Goal: Information Seeking & Learning: Learn about a topic

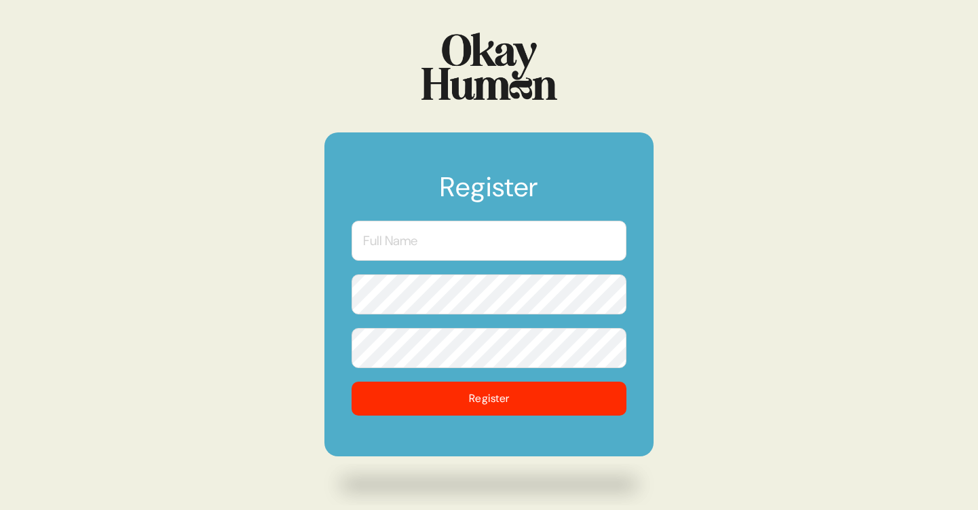
click at [487, 232] on input "text" at bounding box center [489, 241] width 275 height 40
type input "n"
type input "[PERSON_NAME]"
click at [483, 229] on input "[PERSON_NAME]" at bounding box center [489, 241] width 275 height 40
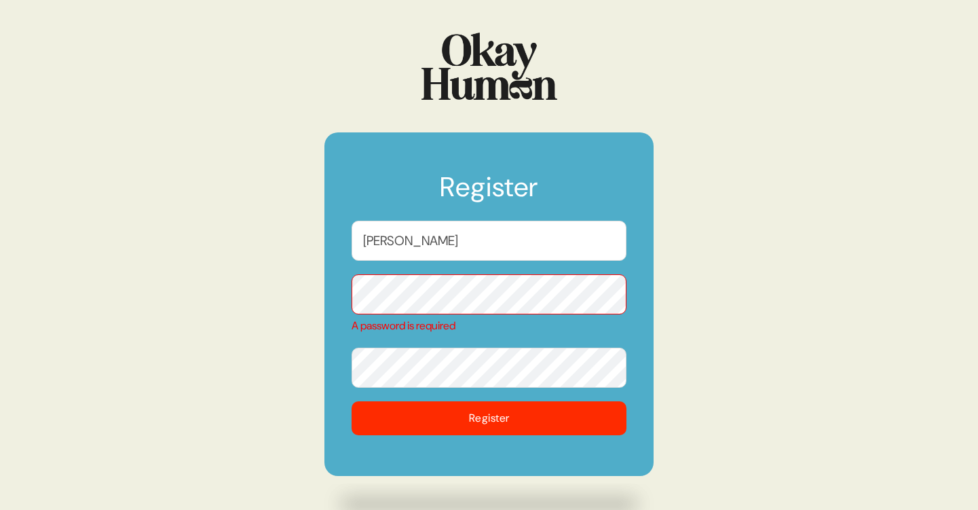
click at [483, 229] on input "[PERSON_NAME]" at bounding box center [489, 241] width 275 height 40
type input "[PERSON_NAME]"
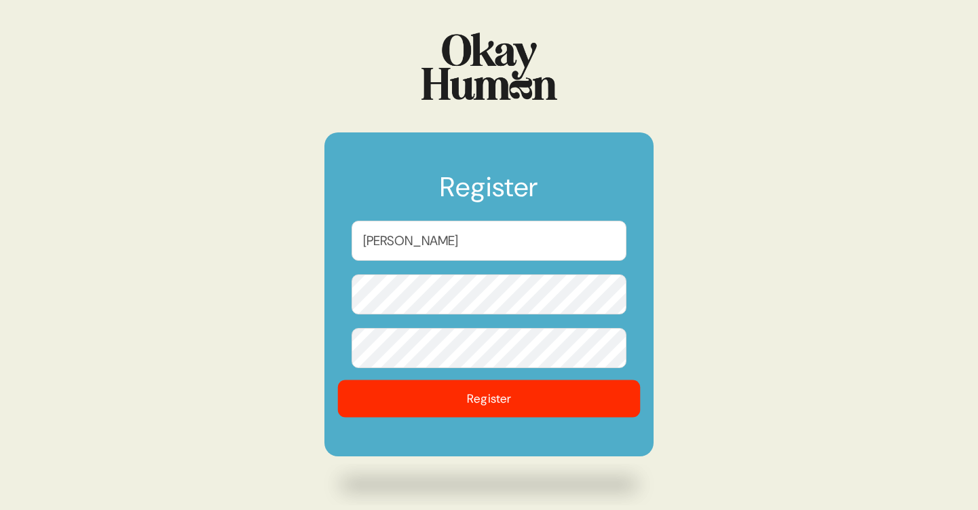
click at [504, 405] on button "Register" at bounding box center [489, 398] width 303 height 37
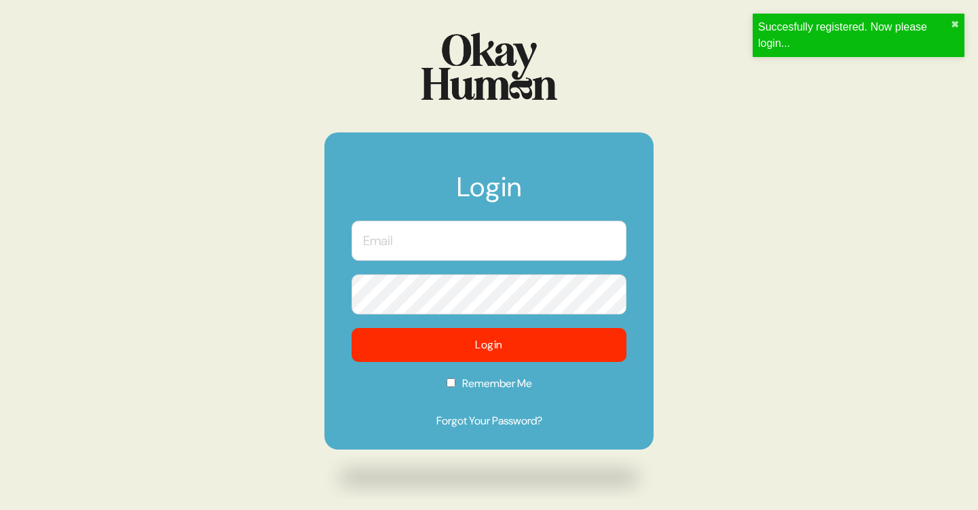
type input "[PERSON_NAME]"
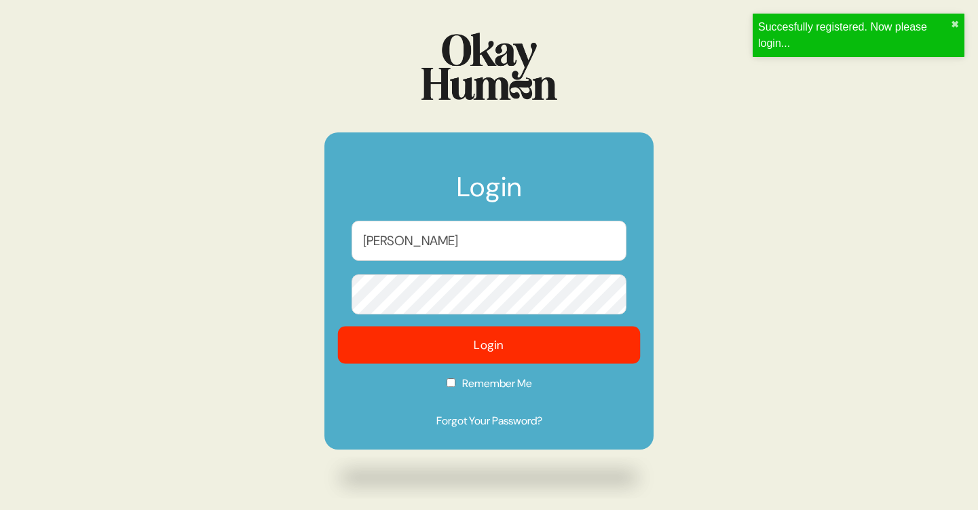
click at [536, 354] on button "Login" at bounding box center [489, 345] width 303 height 37
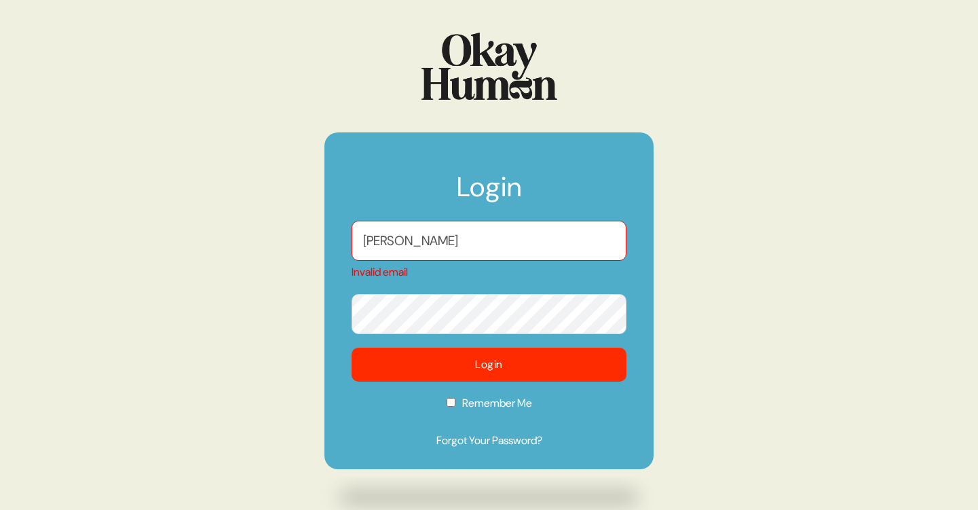
click at [437, 236] on input "[PERSON_NAME]" at bounding box center [489, 241] width 275 height 40
click at [394, 230] on input "text" at bounding box center [489, 241] width 275 height 40
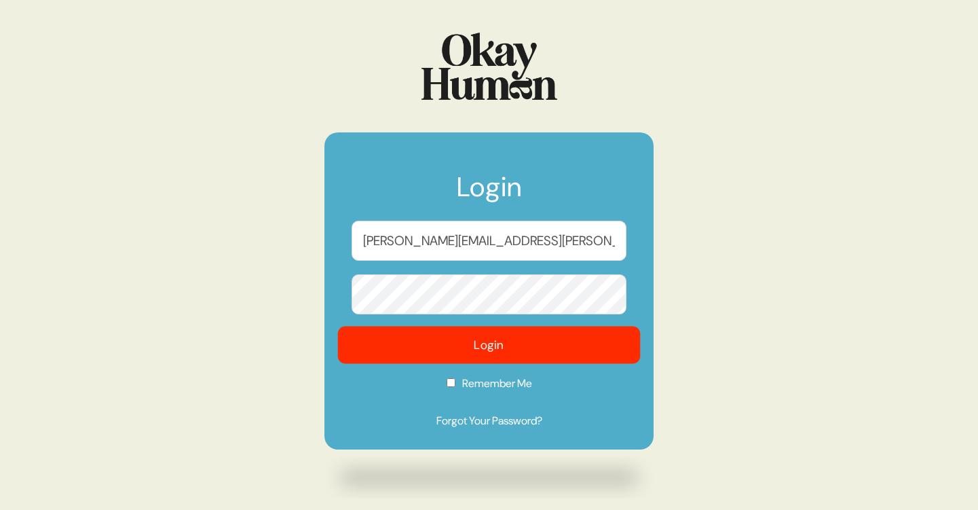
type input "[PERSON_NAME][EMAIL_ADDRESS][PERSON_NAME][DOMAIN_NAME]"
click at [459, 341] on button "Login" at bounding box center [489, 345] width 303 height 37
click at [517, 350] on button "Login" at bounding box center [489, 345] width 303 height 37
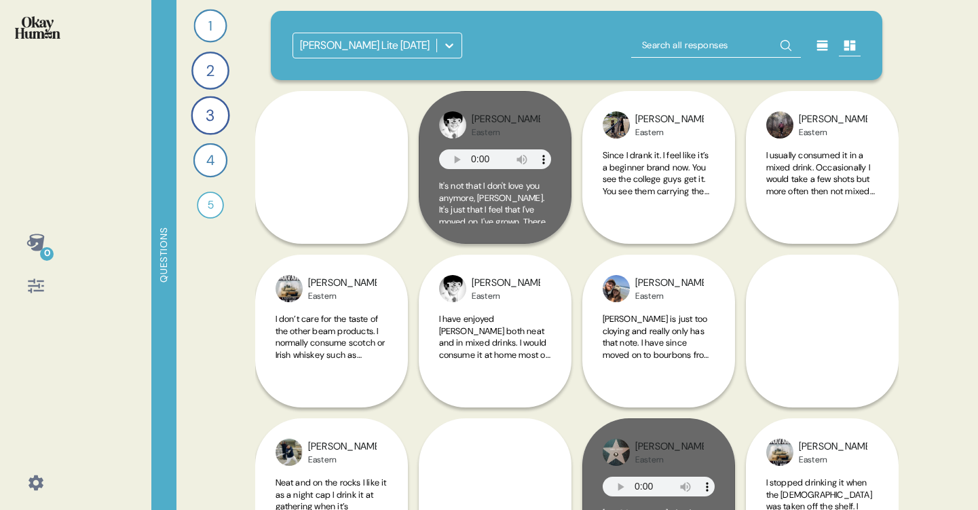
click at [449, 44] on icon at bounding box center [450, 46] width 14 height 14
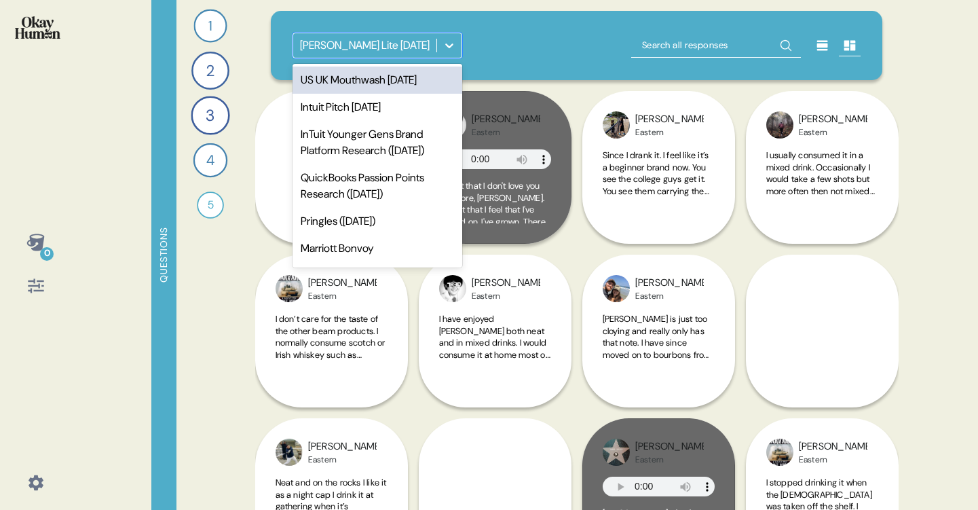
click at [364, 83] on div "US UK Mouthwash [DATE]" at bounding box center [378, 80] width 170 height 27
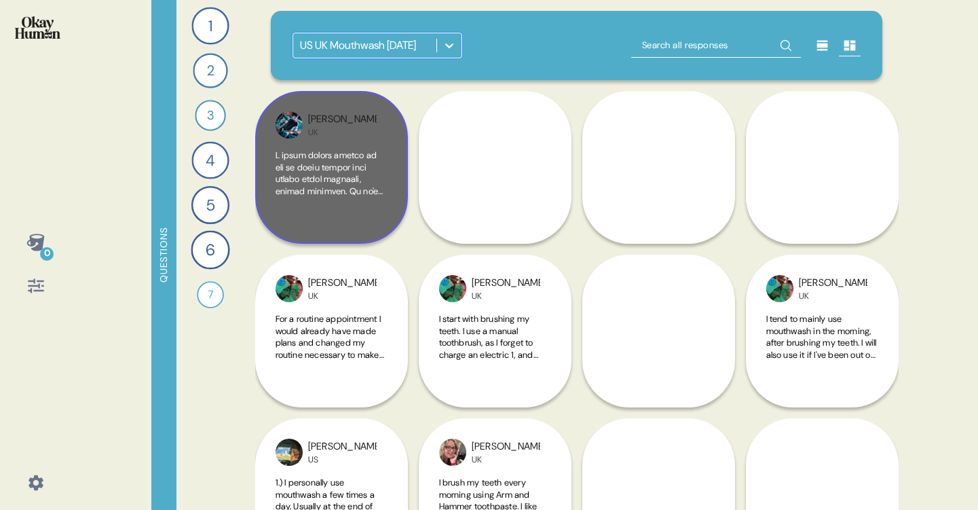
click at [392, 196] on div "[PERSON_NAME]" at bounding box center [331, 167] width 153 height 153
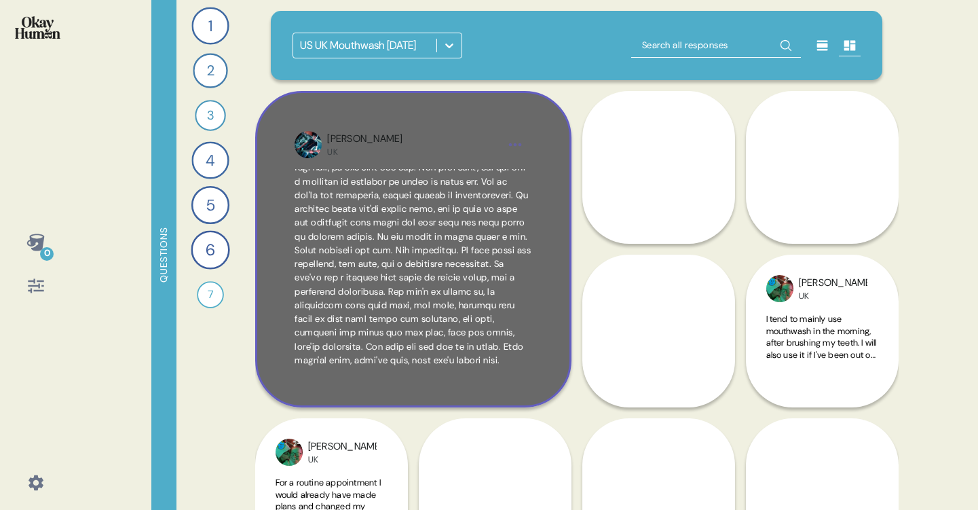
scroll to position [297, 0]
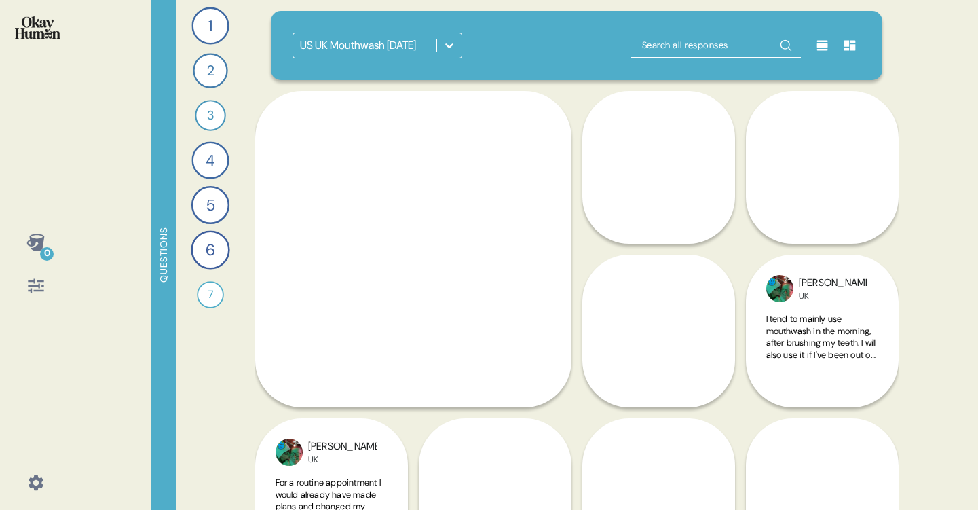
click at [208, 361] on div "1 Take me through your oral health routines and the products you use. 44 Respon…" at bounding box center [210, 255] width 68 height 510
click at [206, 287] on div "7" at bounding box center [210, 294] width 27 height 27
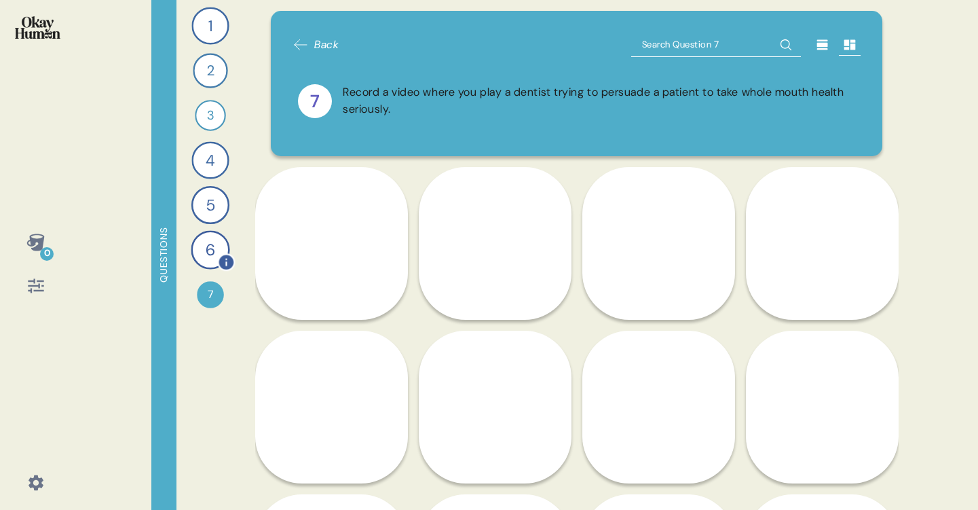
click at [205, 252] on div "6" at bounding box center [210, 249] width 39 height 39
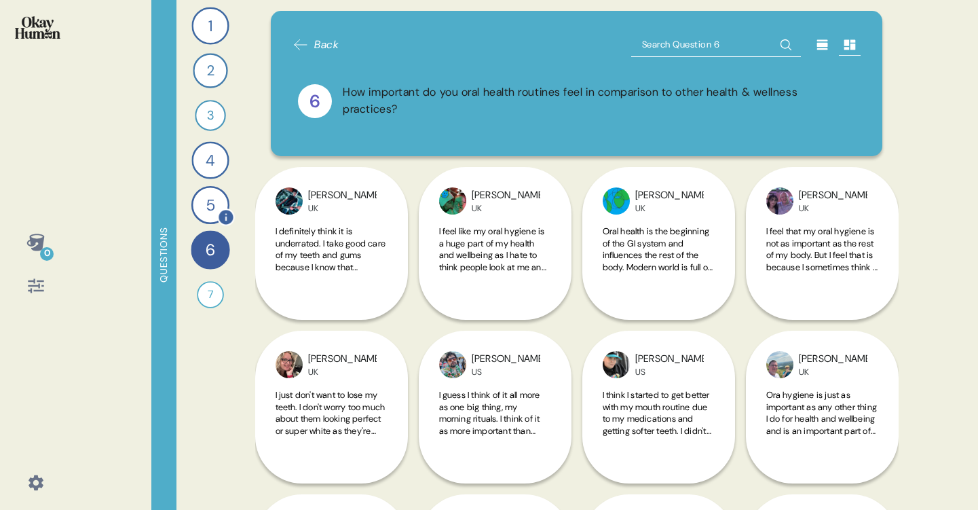
click at [205, 201] on div "5" at bounding box center [210, 205] width 38 height 38
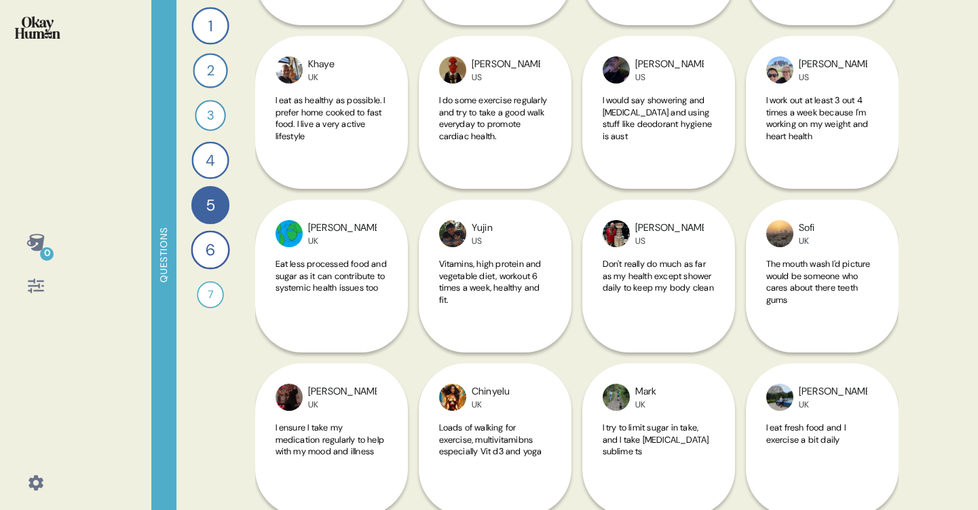
scroll to position [1620, 0]
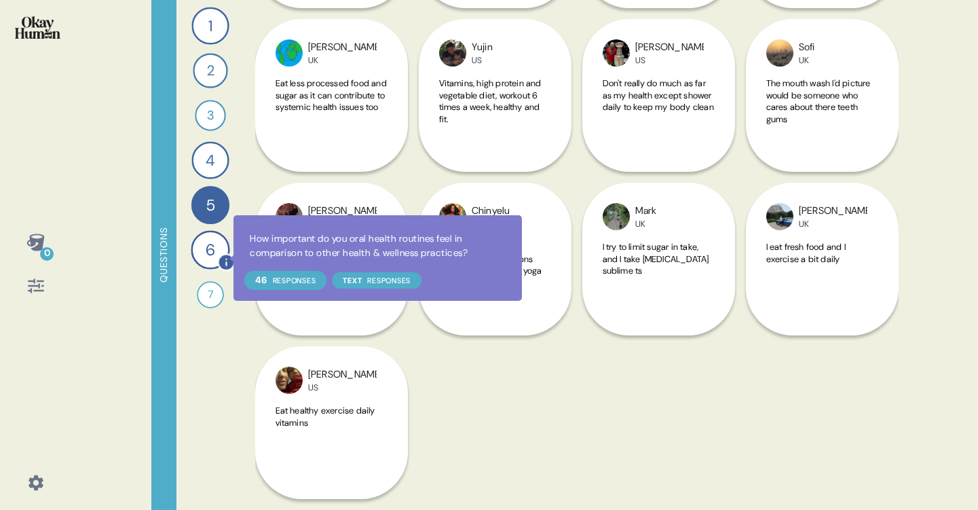
click at [217, 258] on icon at bounding box center [226, 262] width 18 height 18
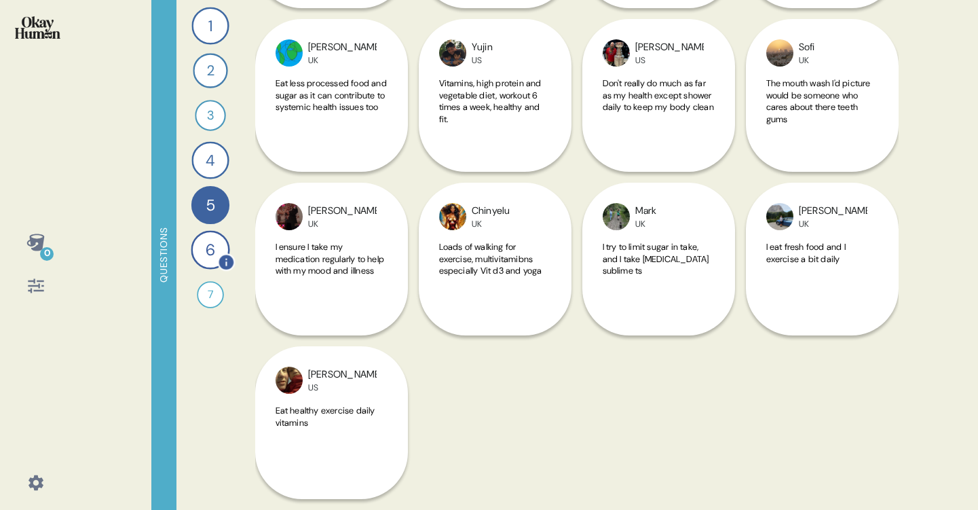
click at [202, 252] on div "6" at bounding box center [210, 249] width 39 height 39
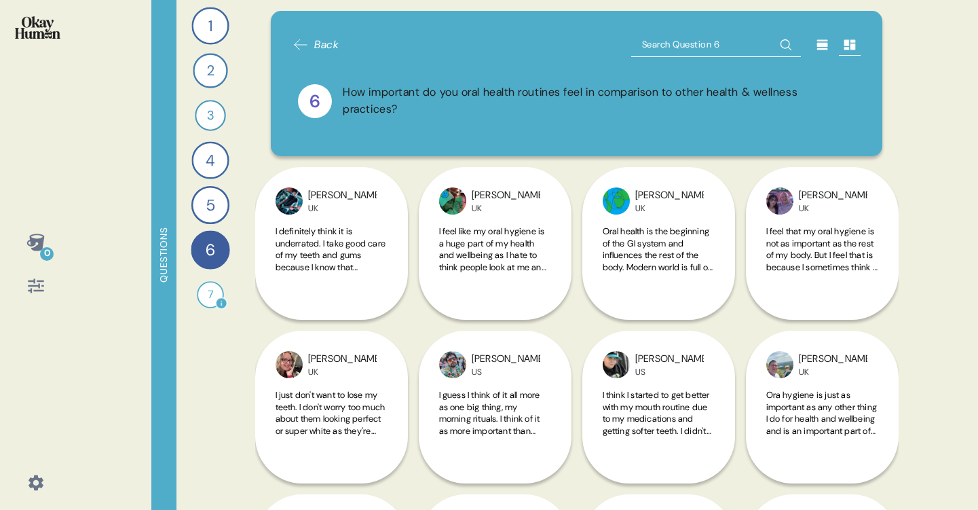
click at [202, 288] on div "7" at bounding box center [210, 294] width 27 height 27
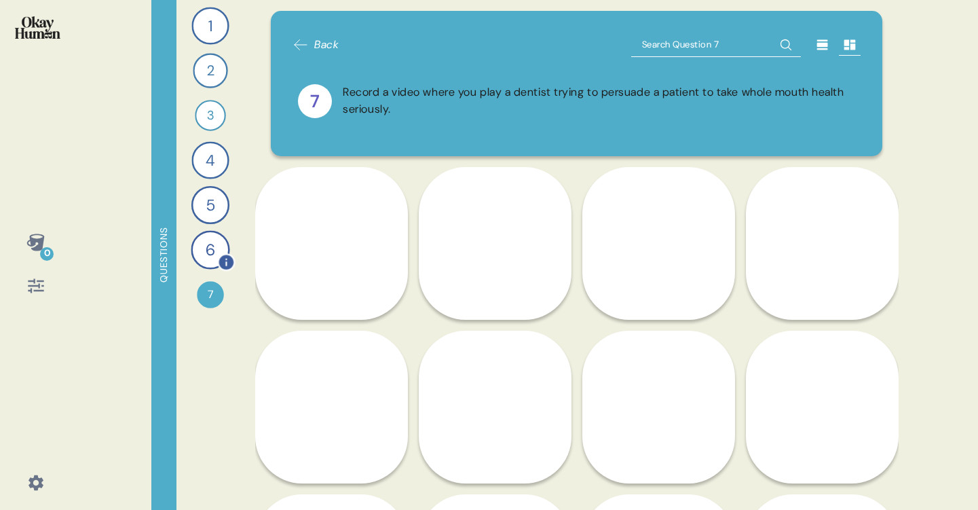
click at [204, 255] on div "6" at bounding box center [210, 249] width 39 height 39
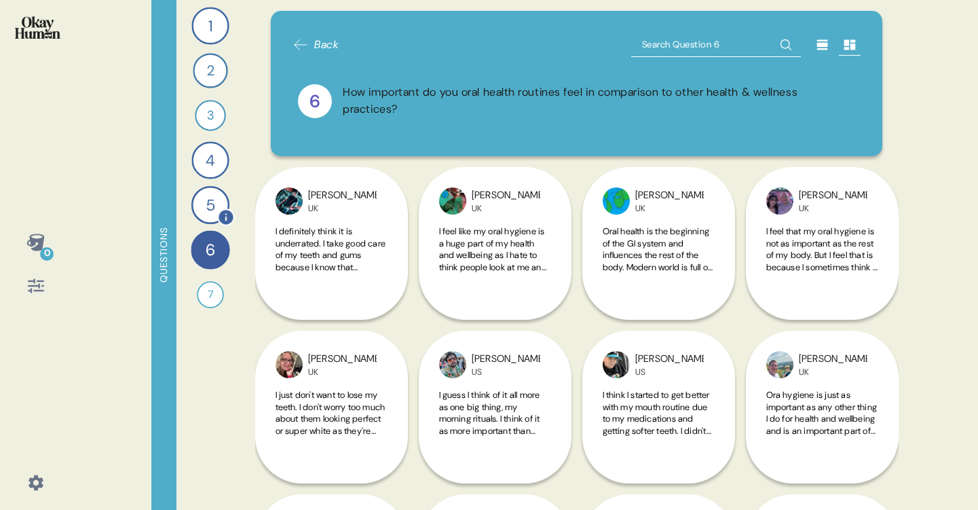
click at [210, 209] on div "5" at bounding box center [210, 205] width 38 height 38
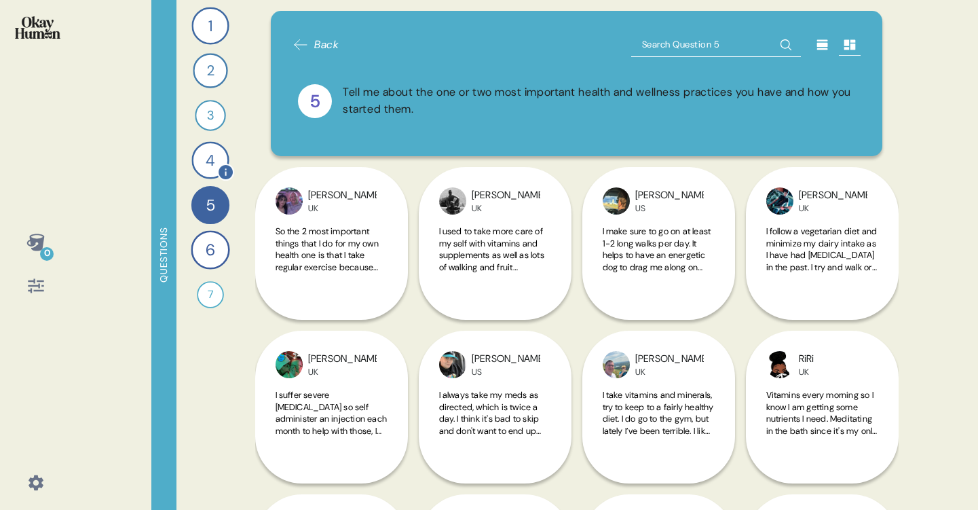
click at [206, 143] on div "4" at bounding box center [209, 159] width 37 height 37
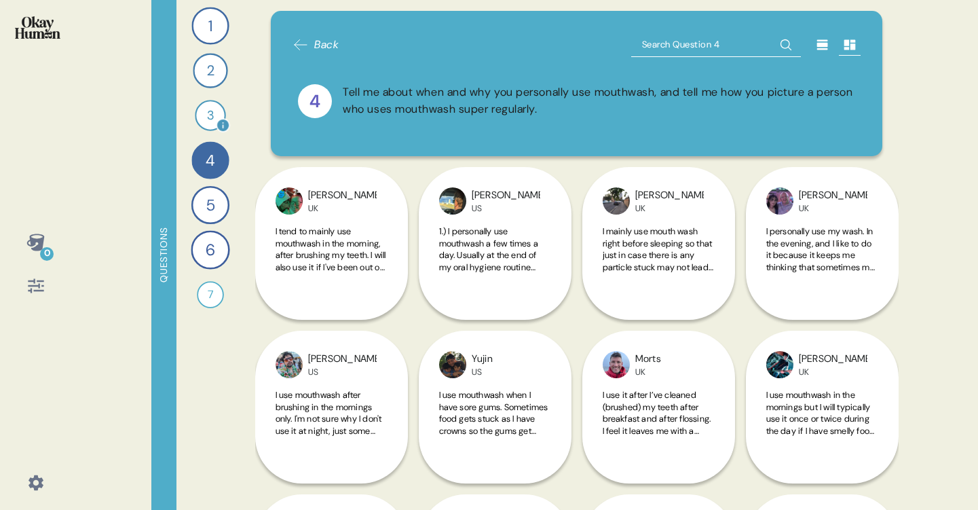
click at [203, 122] on div "3" at bounding box center [210, 115] width 31 height 31
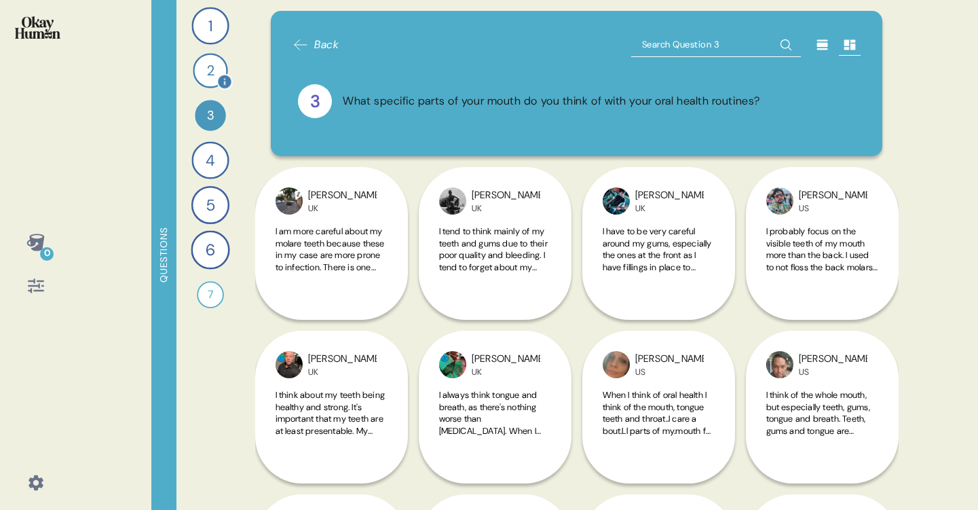
click at [208, 83] on div "2" at bounding box center [210, 70] width 35 height 35
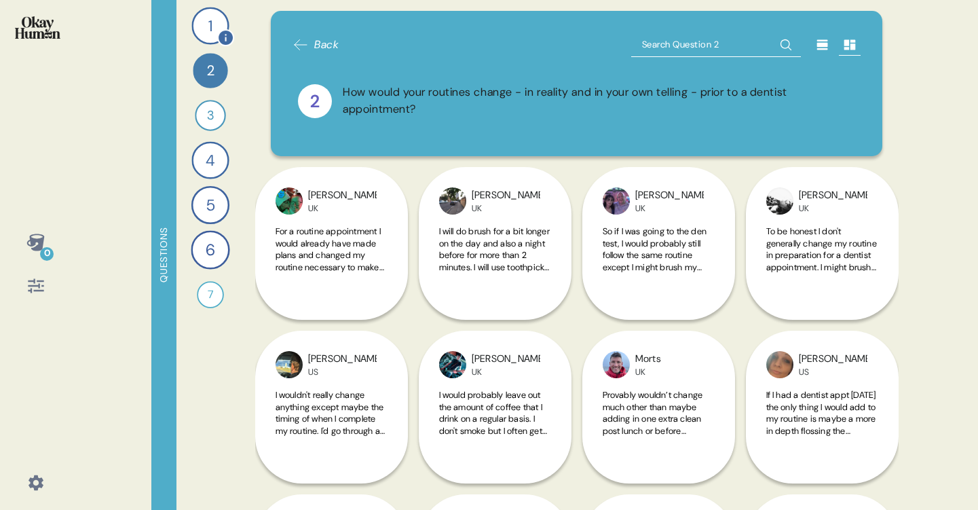
click at [204, 37] on div "1" at bounding box center [209, 25] width 37 height 37
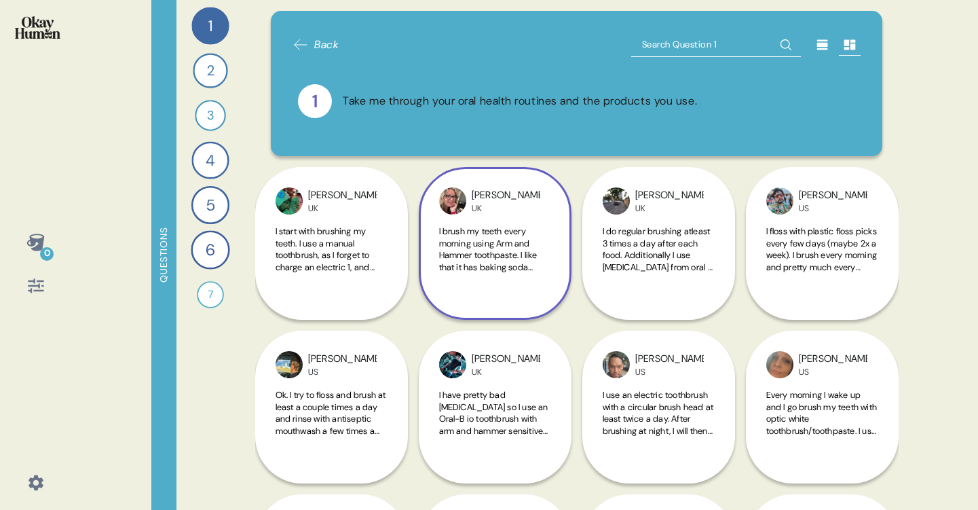
click at [541, 289] on div "[PERSON_NAME] UK I brush my teeth every morning using Arm and Hammer toothpaste…" at bounding box center [495, 243] width 153 height 153
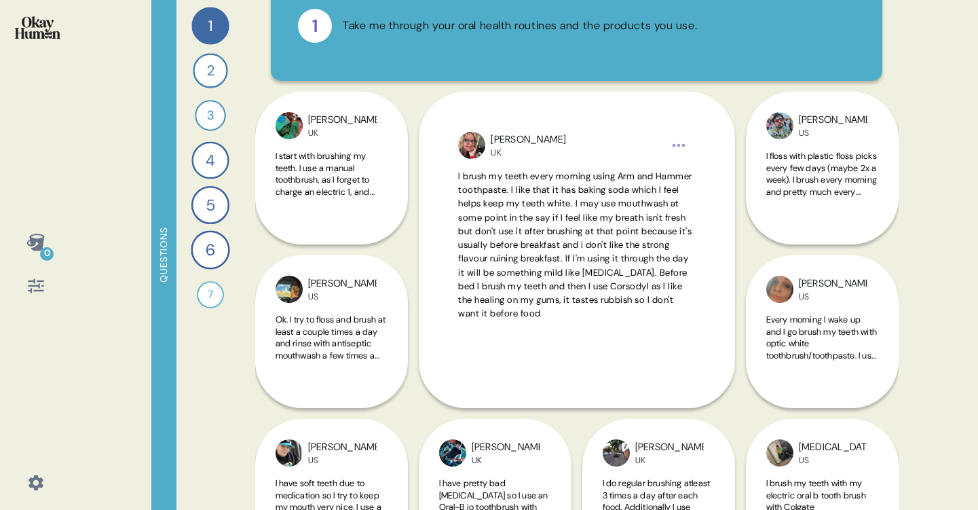
scroll to position [82, 0]
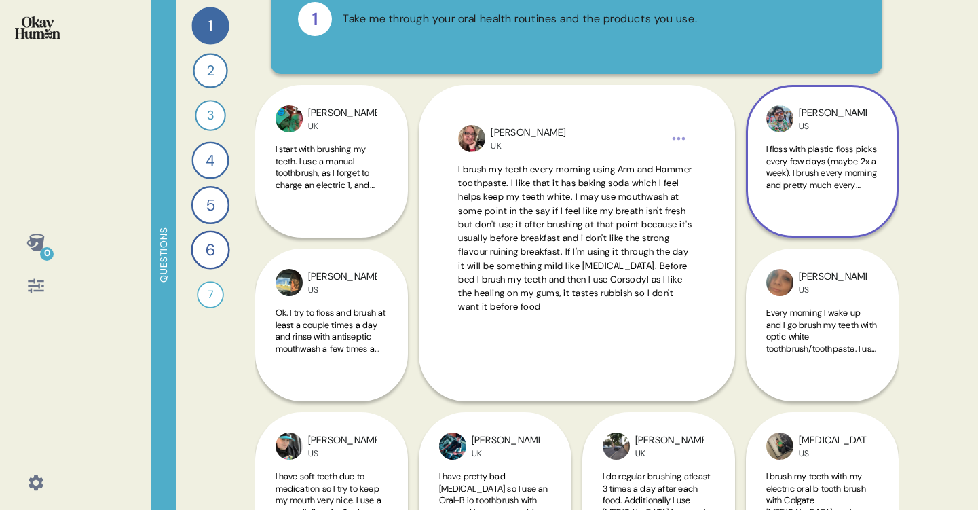
click at [810, 154] on span "I floss with plastic floss picks every few days (maybe 2x a week). I brush ever…" at bounding box center [821, 256] width 111 height 226
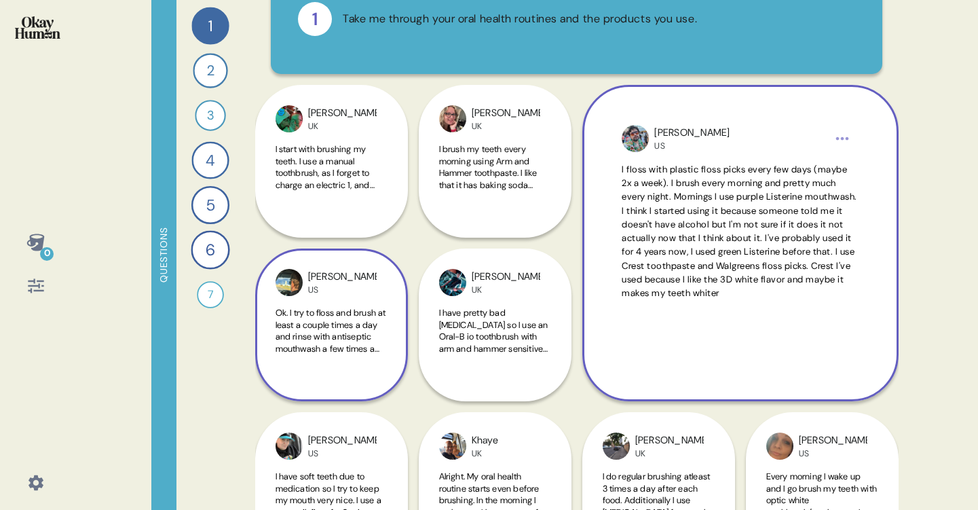
click at [402, 310] on div "[PERSON_NAME] US Ok. I try to floss and brush at least a couple times a day and…" at bounding box center [331, 324] width 153 height 153
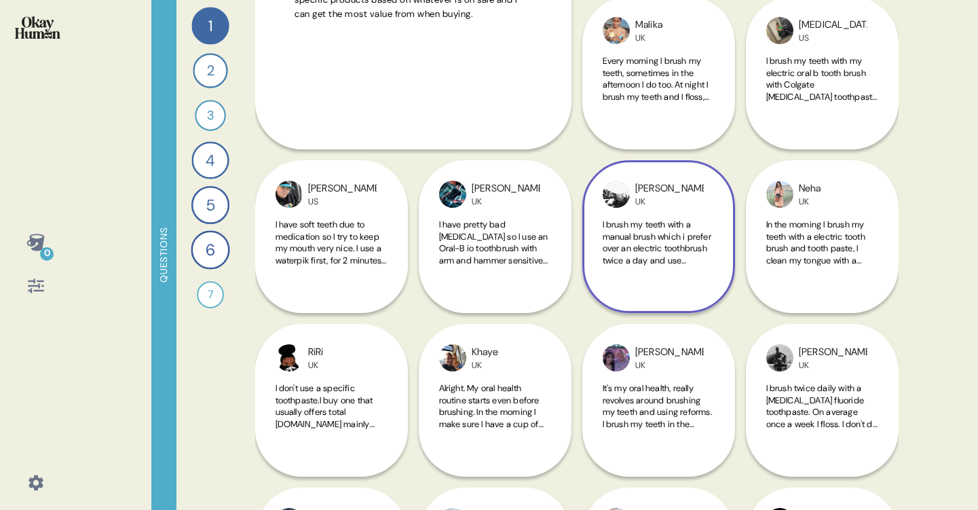
scroll to position [500, 0]
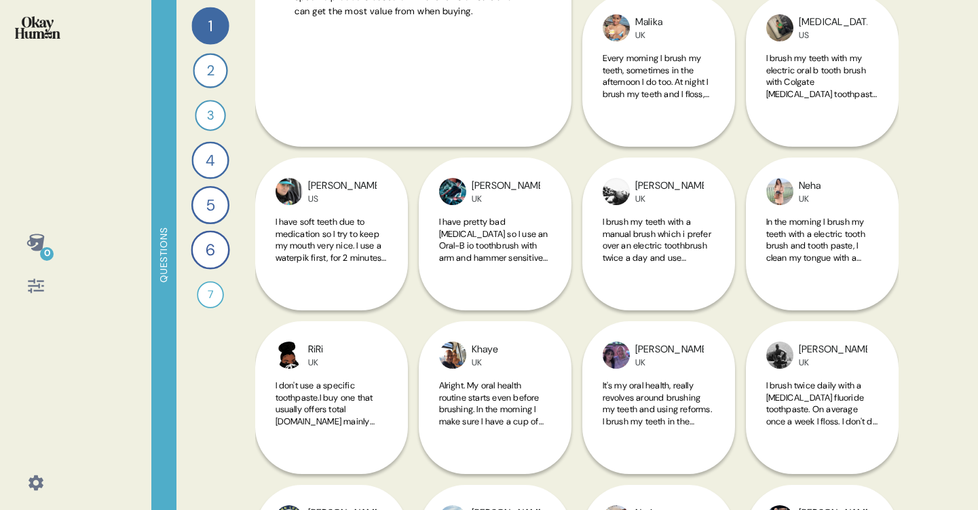
click at [37, 482] on icon at bounding box center [35, 482] width 19 height 19
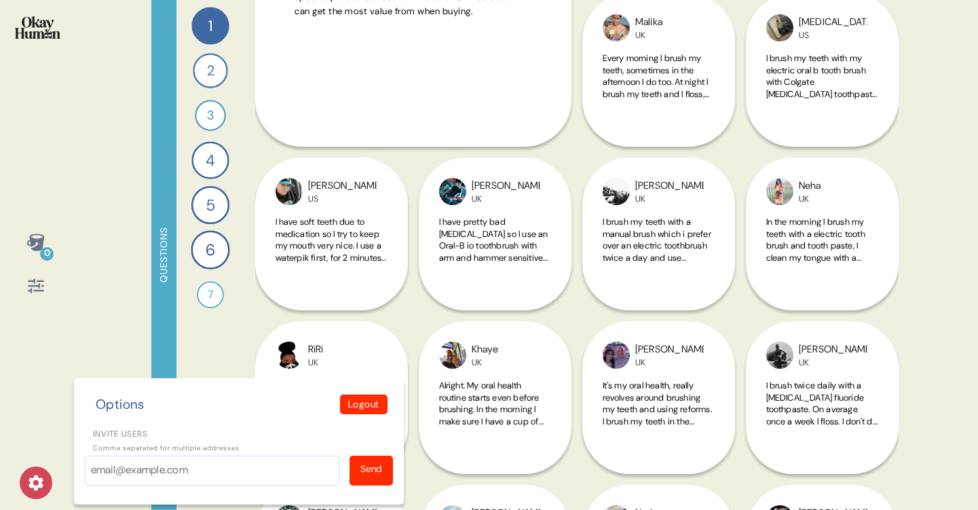
click at [37, 482] on icon at bounding box center [35, 482] width 19 height 19
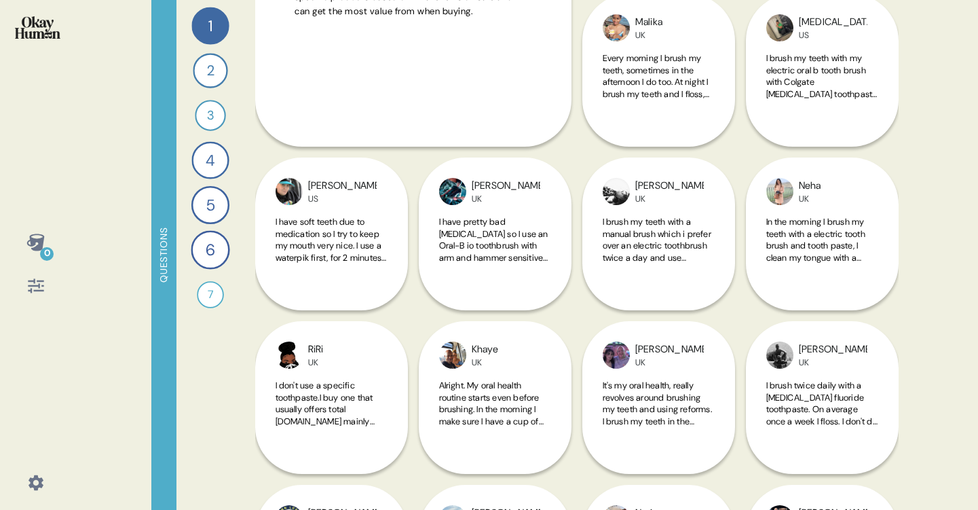
click at [39, 286] on icon at bounding box center [35, 285] width 19 height 19
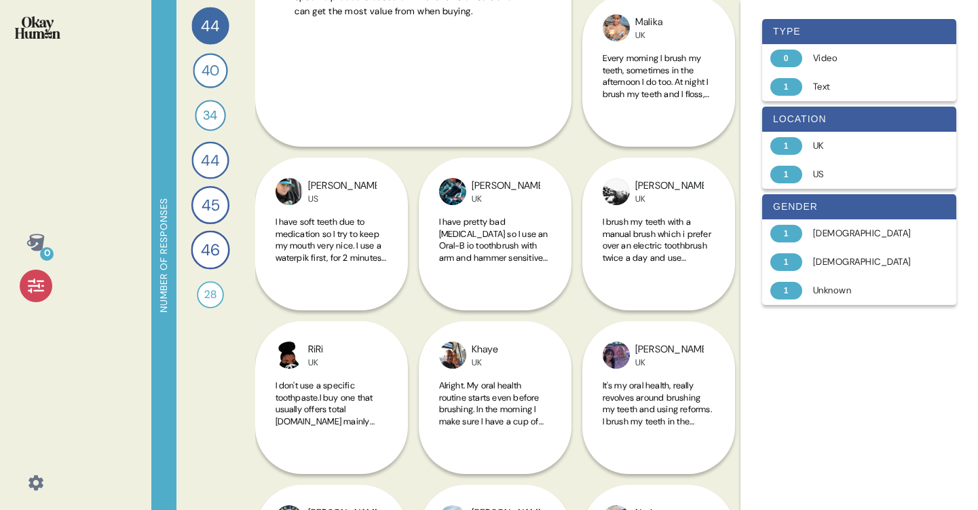
click at [39, 286] on icon at bounding box center [35, 285] width 19 height 19
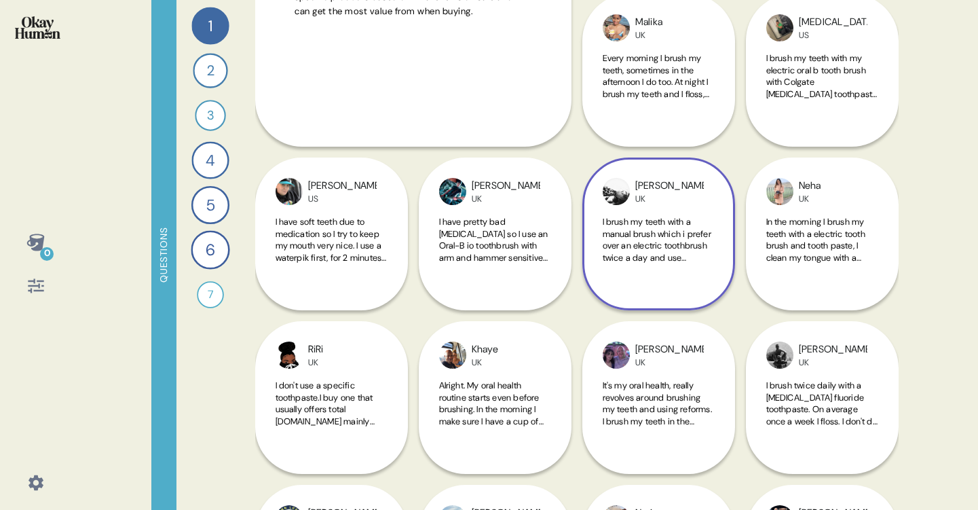
click at [655, 219] on span "I brush my teeth with a manual brush which i prefer over an electric toothbrush…" at bounding box center [657, 281] width 109 height 130
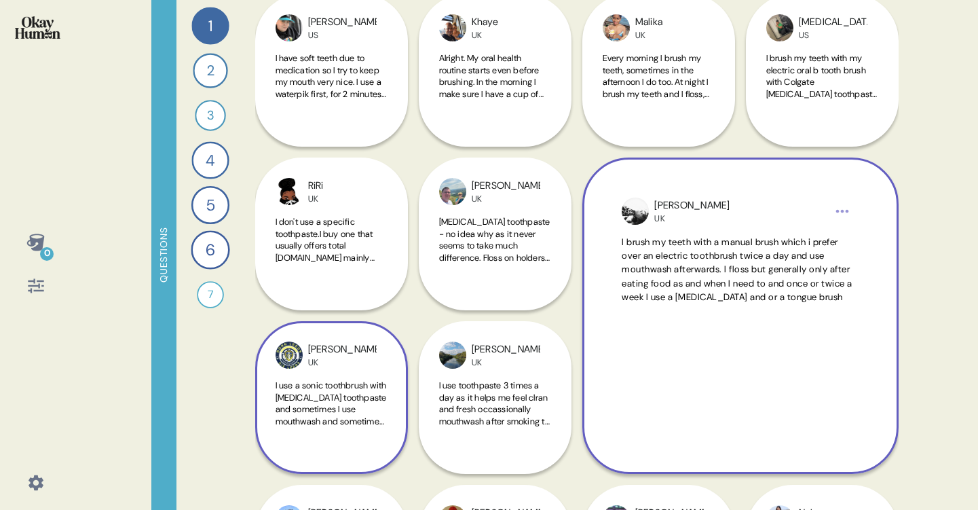
click at [316, 381] on span "I use a sonic toothbrush with [MEDICAL_DATA] toothpaste and sometimes I use mou…" at bounding box center [332, 438] width 112 height 119
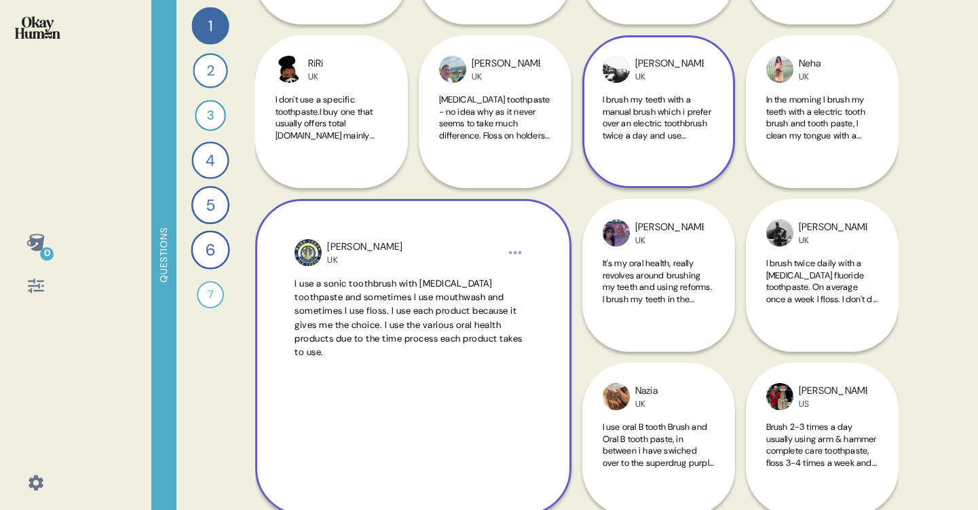
scroll to position [628, 0]
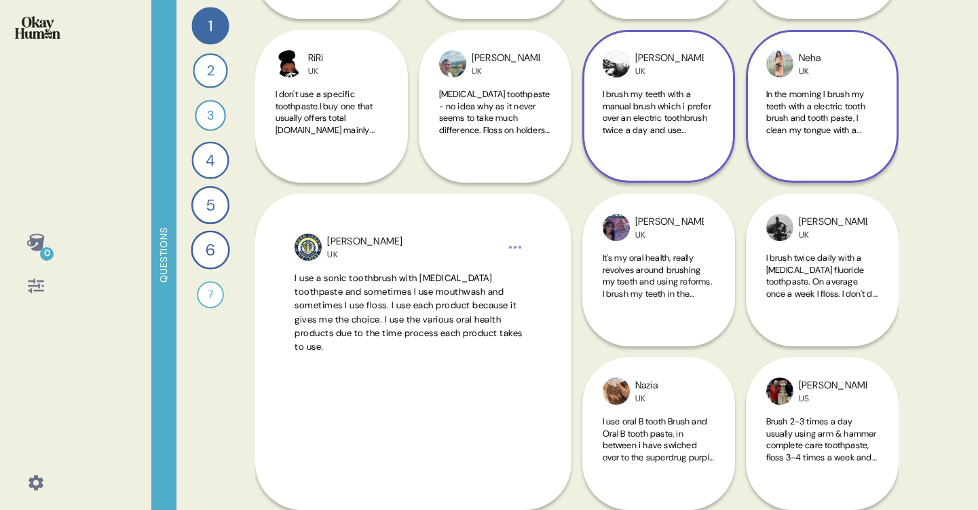
click at [859, 134] on span "In the morning I brush my teeth with a electric tooth brush and tooth paste, I …" at bounding box center [820, 147] width 108 height 119
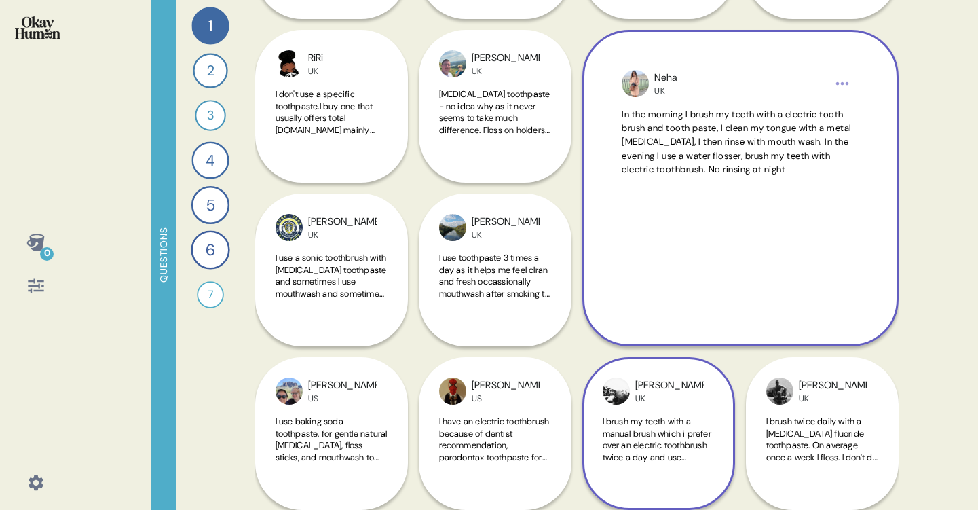
click at [859, 134] on div "Neha UK In the morning I brush my teeth with a electric tooth brush and tooth p…" at bounding box center [740, 188] width 316 height 316
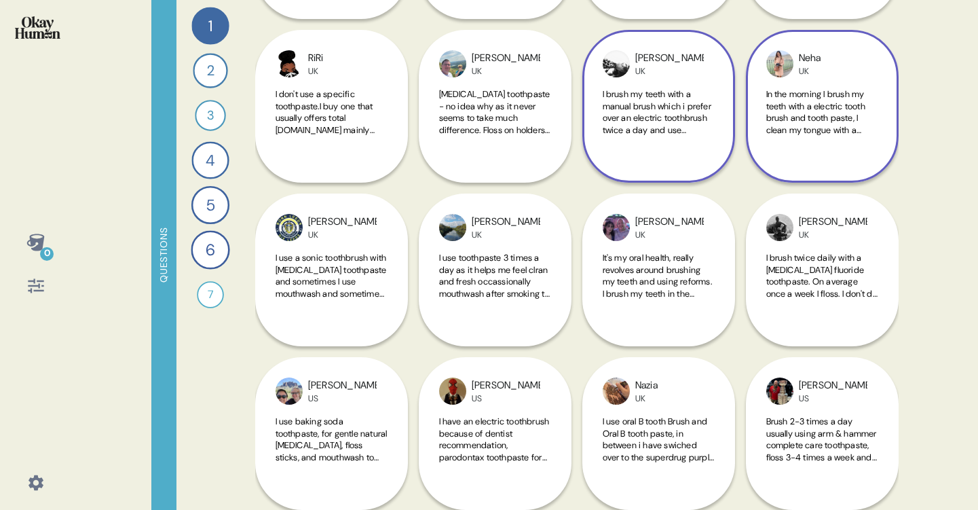
click at [859, 134] on span "In the morning I brush my teeth with a electric tooth brush and tooth paste, I …" at bounding box center [820, 147] width 108 height 119
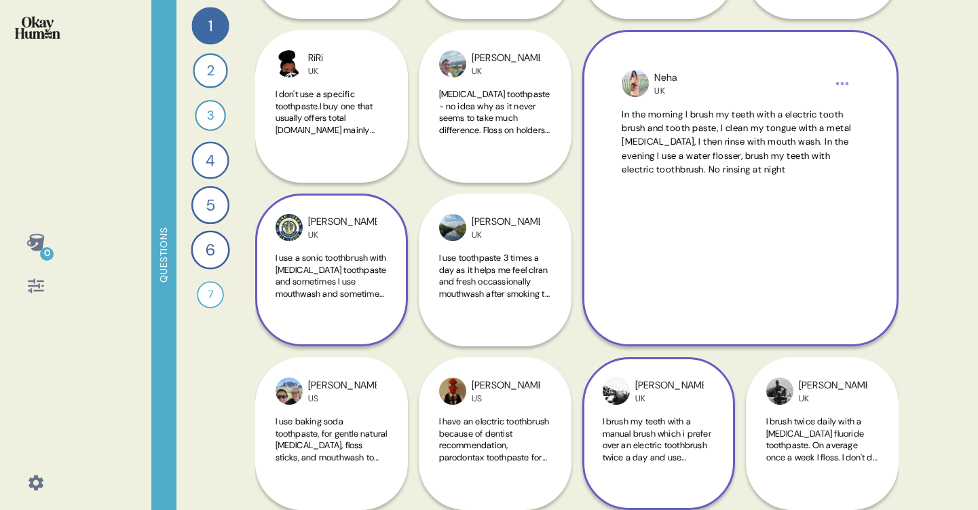
click at [369, 263] on span "I use a sonic toothbrush with [MEDICAL_DATA] toothpaste and sometimes I use mou…" at bounding box center [332, 311] width 112 height 119
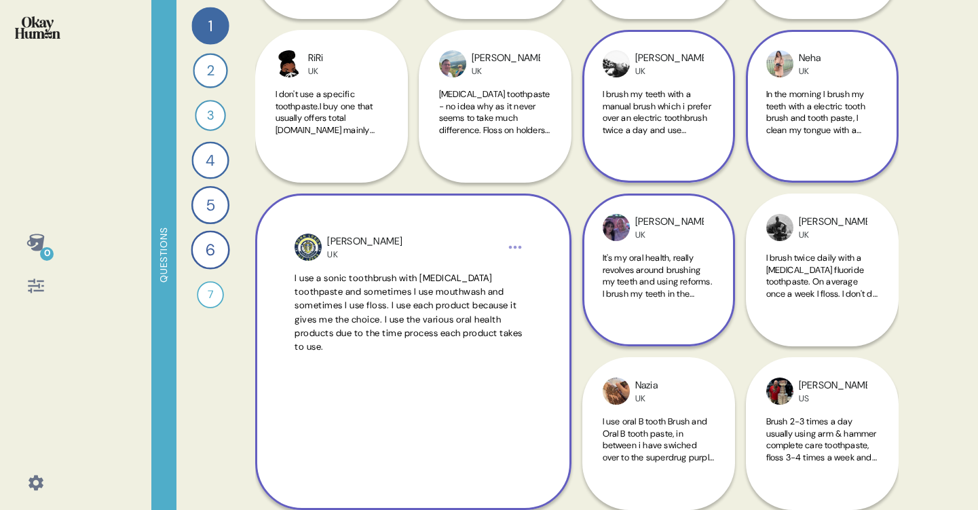
click at [672, 302] on div "It's my oral health, really revolves around brushing my teeth and using reforms…" at bounding box center [659, 283] width 112 height 63
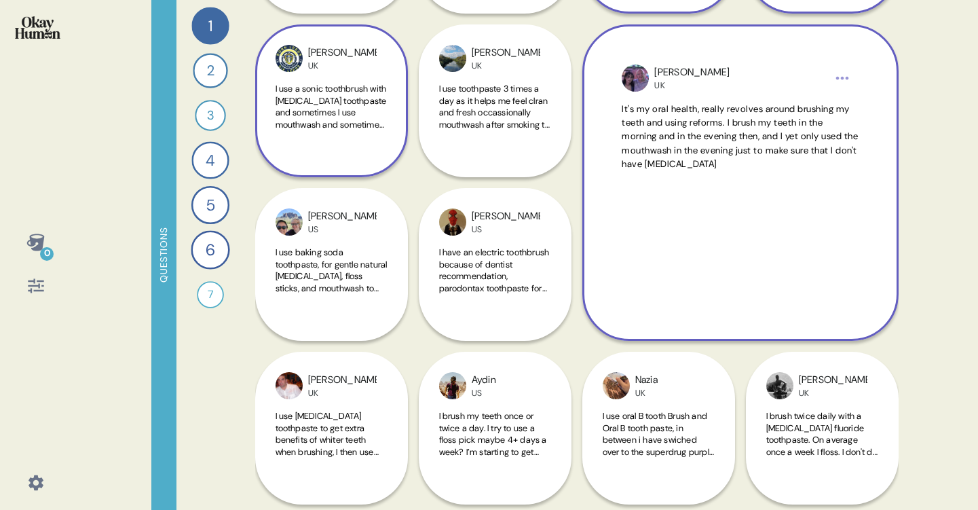
scroll to position [801, 0]
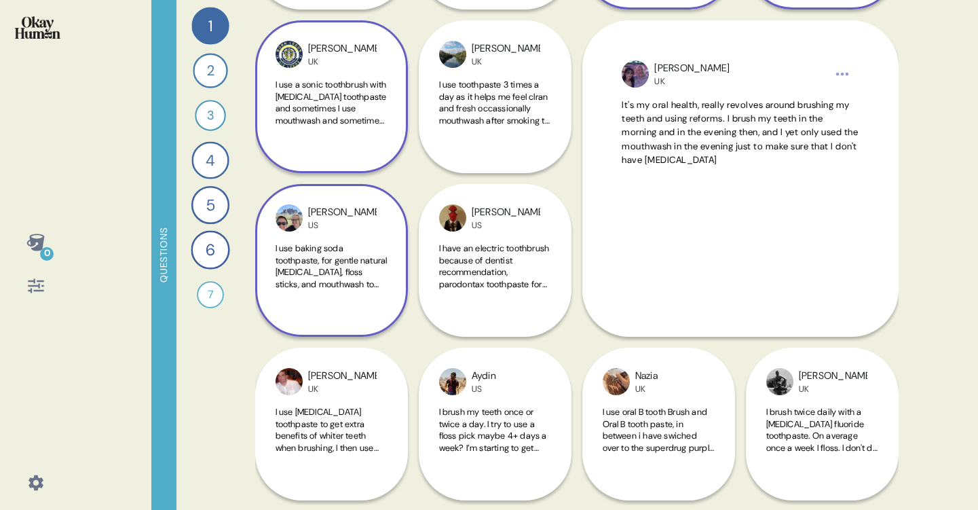
click at [359, 272] on span "I use baking soda toothpaste, for gentle natural [MEDICAL_DATA], floss sticks, …" at bounding box center [332, 295] width 112 height 107
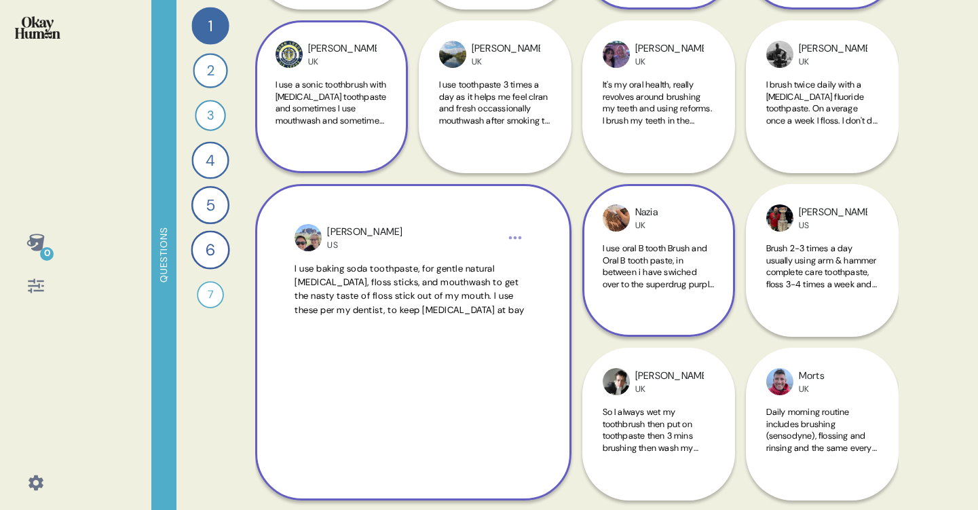
click at [672, 291] on div "I use oral B tooth Brush and Oral B tooth paste, in between i have swiched over…" at bounding box center [659, 273] width 112 height 63
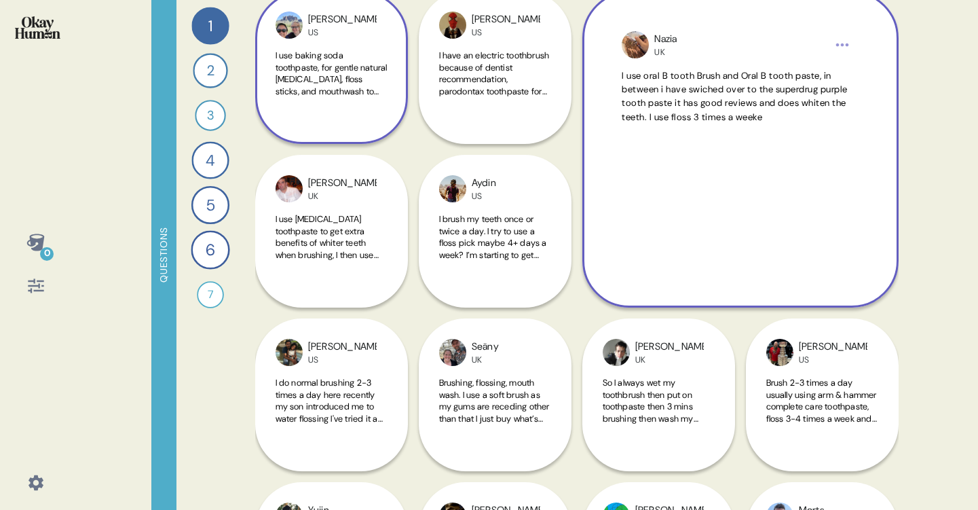
scroll to position [984, 0]
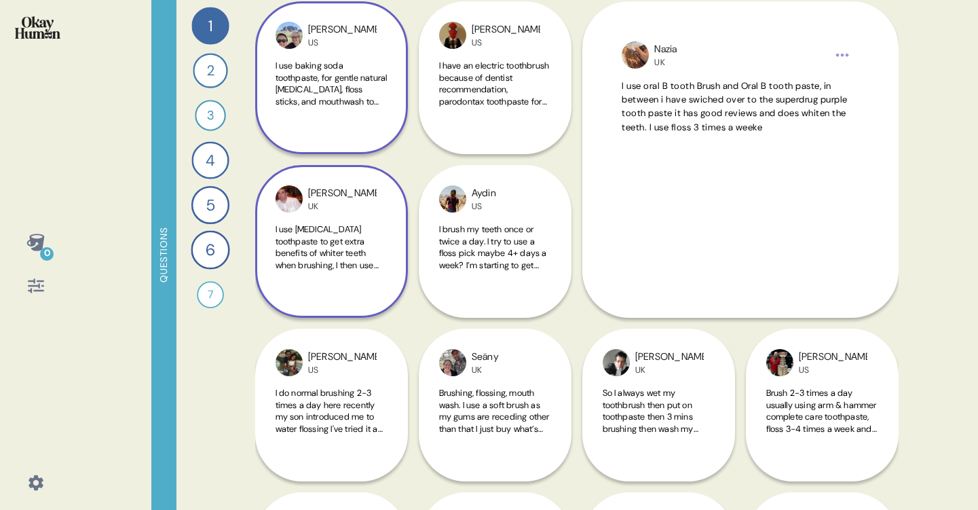
click at [379, 272] on div "I use [MEDICAL_DATA] toothpaste to get extra benefits of whiter teeth when brus…" at bounding box center [332, 254] width 112 height 63
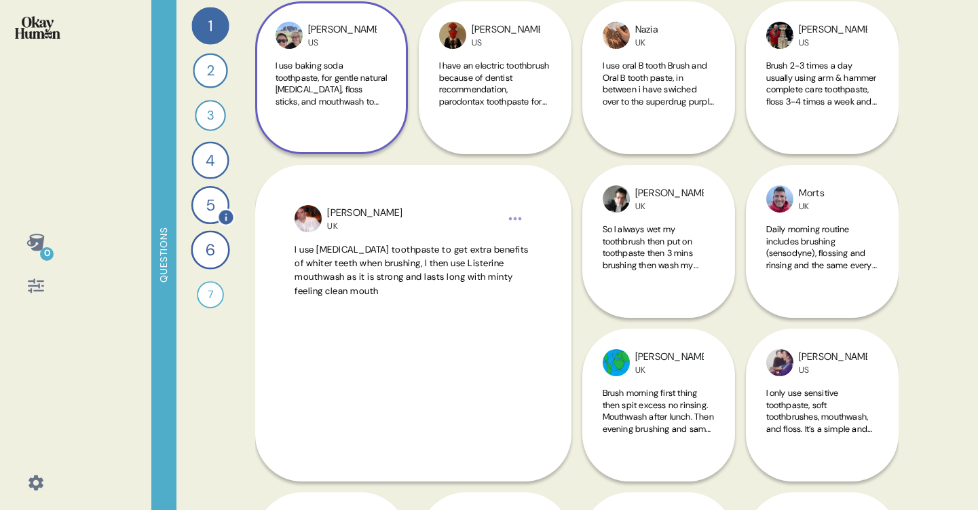
click at [208, 200] on div "5" at bounding box center [210, 205] width 38 height 38
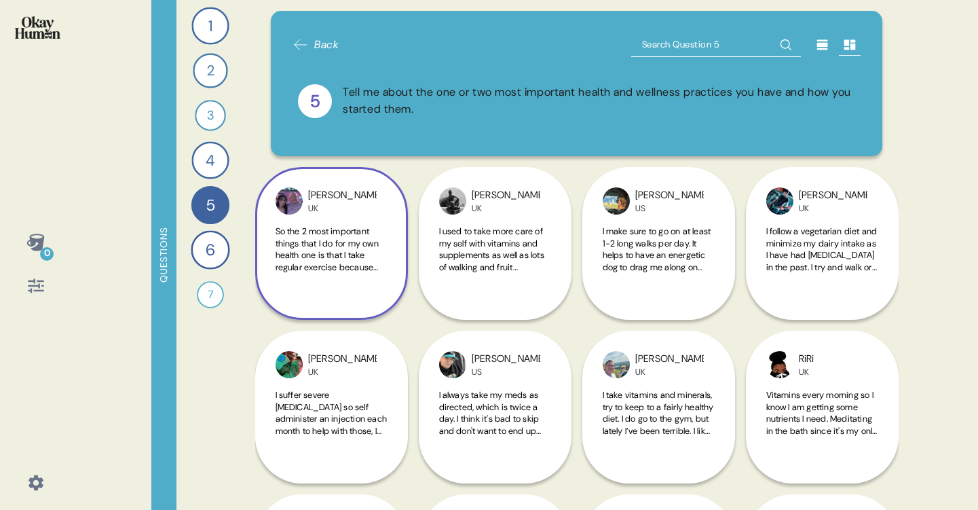
click at [316, 286] on div "So the 2 most important things that I do for my own health one is that I take r…" at bounding box center [332, 256] width 112 height 63
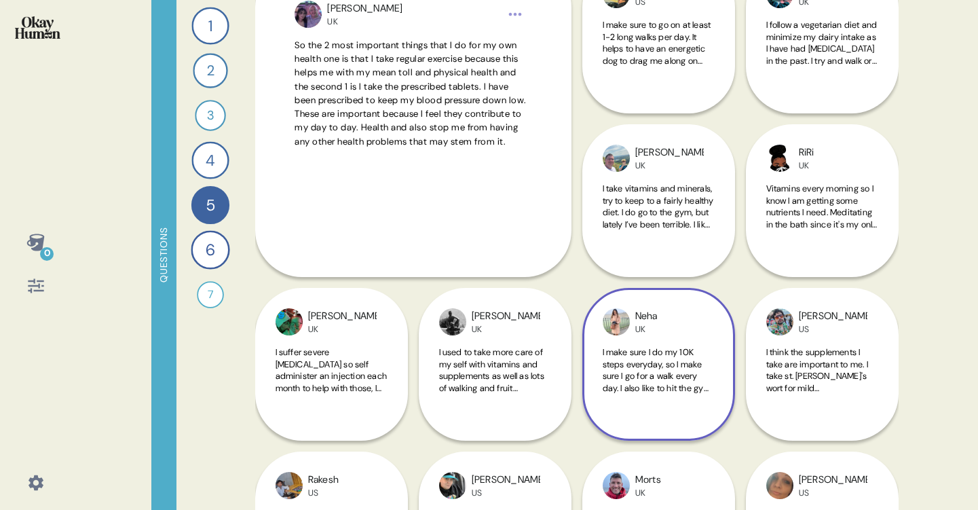
scroll to position [217, 0]
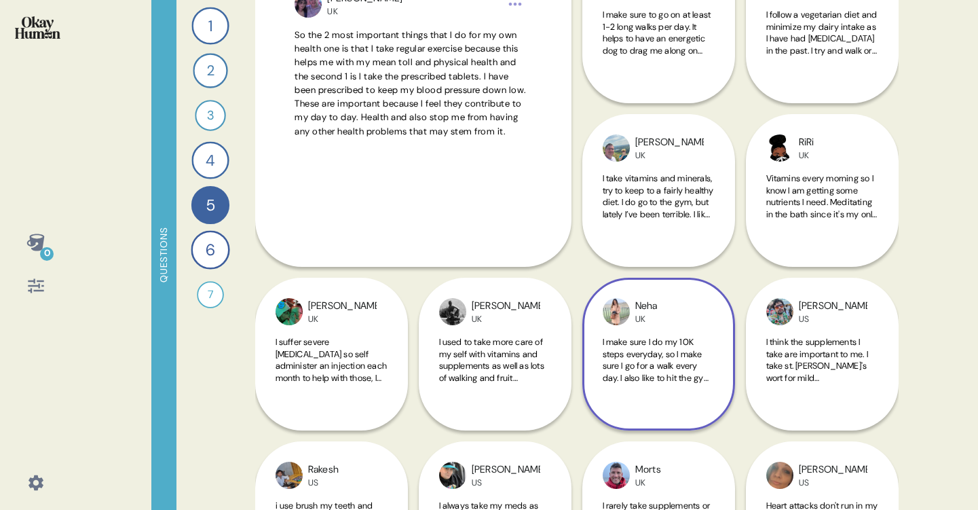
click at [647, 328] on div "Neha UK I make sure I do my 10K steps everyday, so I make sure I go for a walk …" at bounding box center [658, 354] width 153 height 153
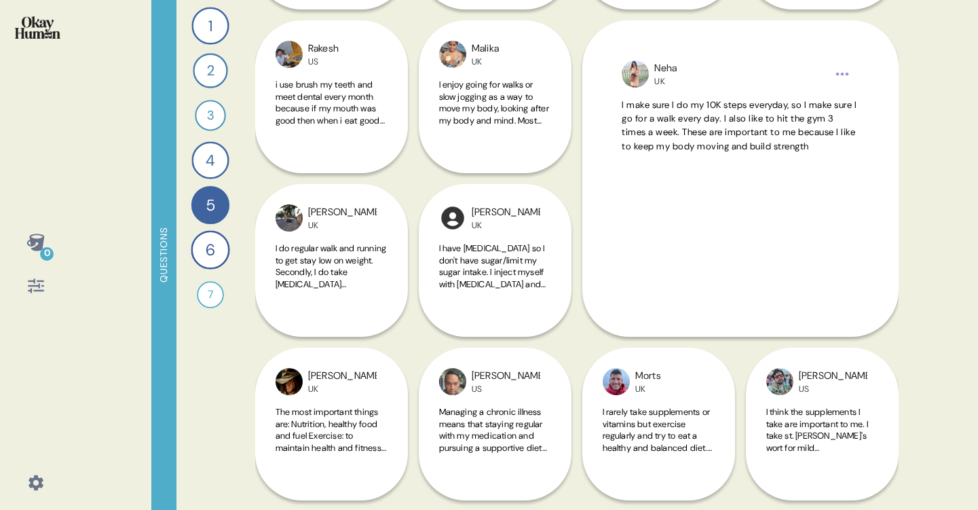
scroll to position [479, 0]
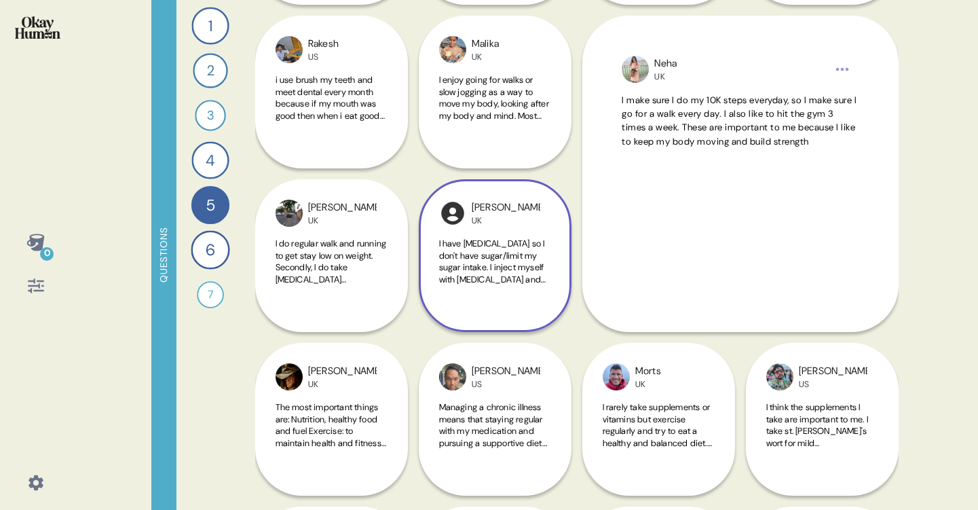
click at [540, 286] on div "I have [MEDICAL_DATA] so I don't have sugar/limit my sugar intake. I inject mys…" at bounding box center [495, 269] width 112 height 63
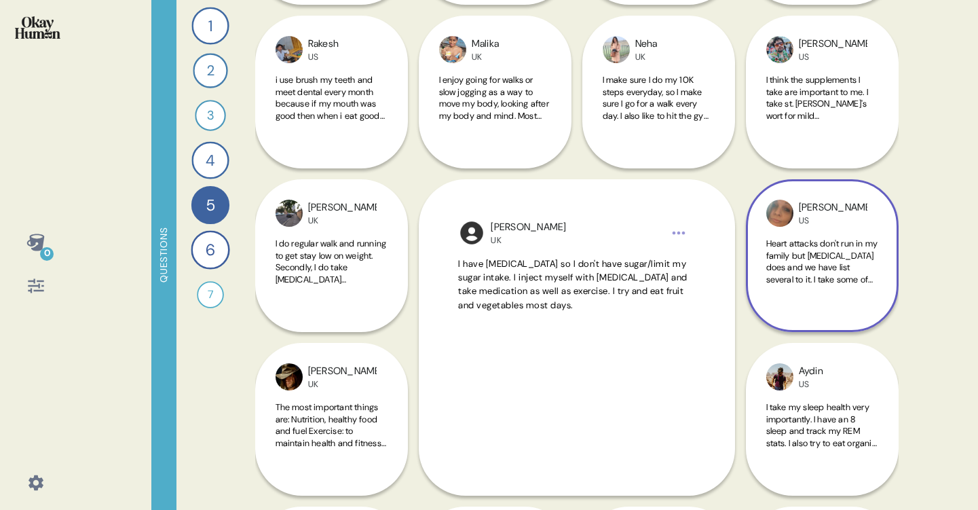
click at [796, 280] on span "Heart attacks don't run in my family but [MEDICAL_DATA] does and we have list s…" at bounding box center [822, 279] width 112 height 83
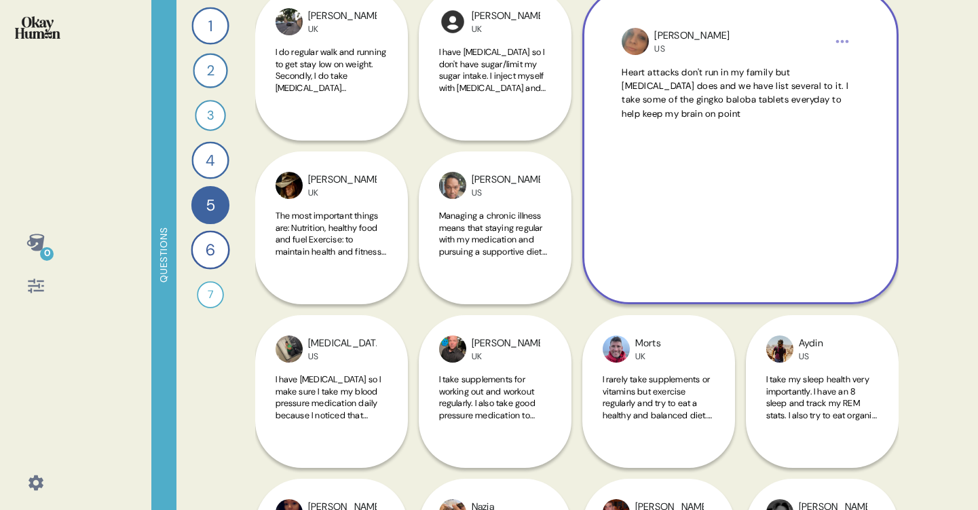
scroll to position [671, 0]
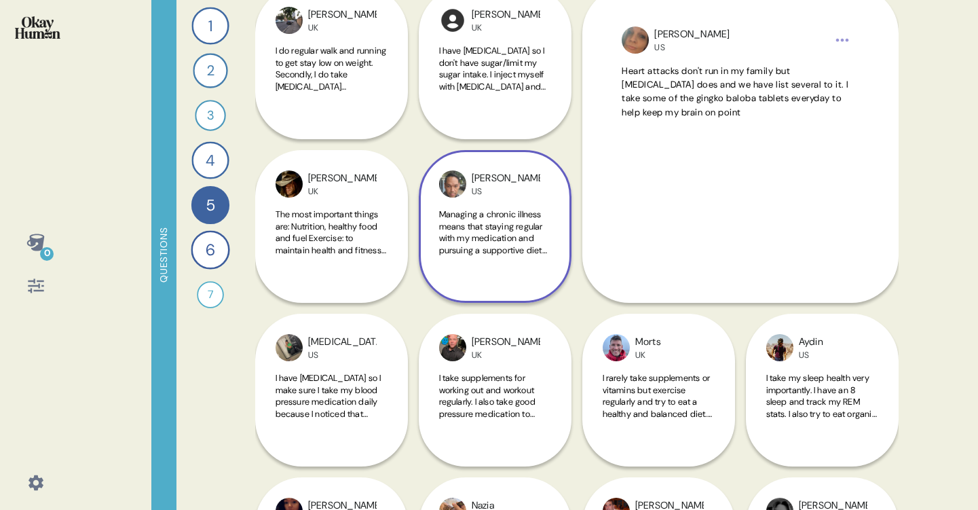
click at [545, 263] on div "Managing a chronic illness means that staying regular with my medication and pu…" at bounding box center [495, 239] width 112 height 63
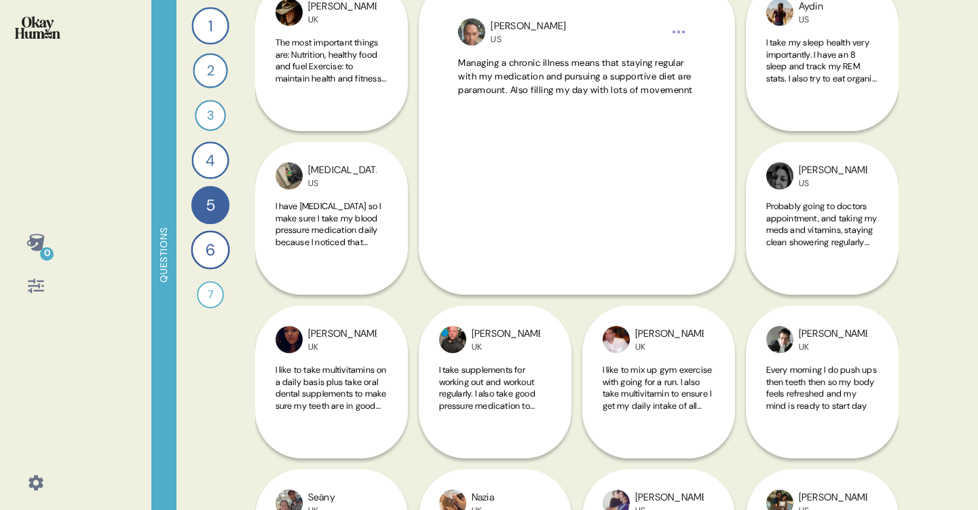
scroll to position [844, 0]
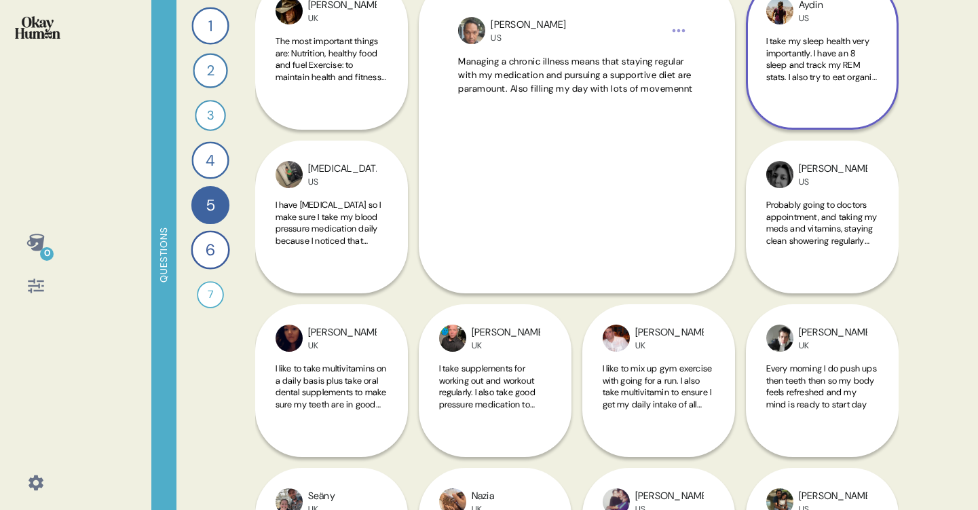
click at [785, 109] on div "Aydin US I take my sleep health very importantly. I have an 8 sleep and track m…" at bounding box center [822, 53] width 153 height 153
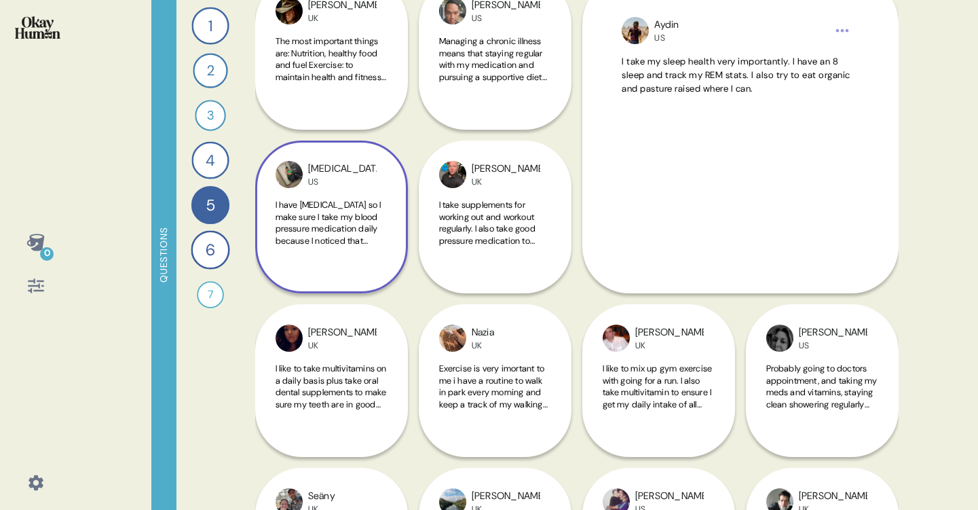
click at [356, 230] on span "I have [MEDICAL_DATA] so I make sure I take my blood pressure medication daily …" at bounding box center [332, 223] width 112 height 48
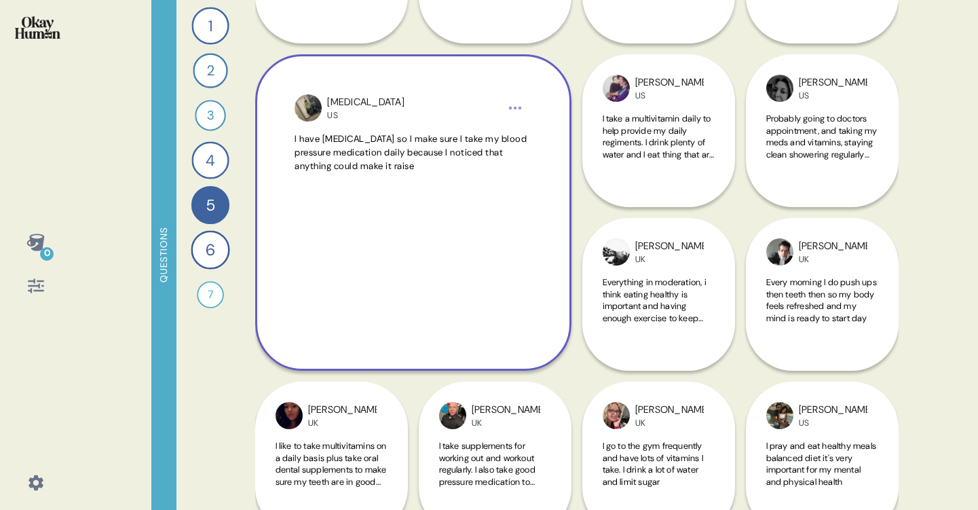
scroll to position [935, 0]
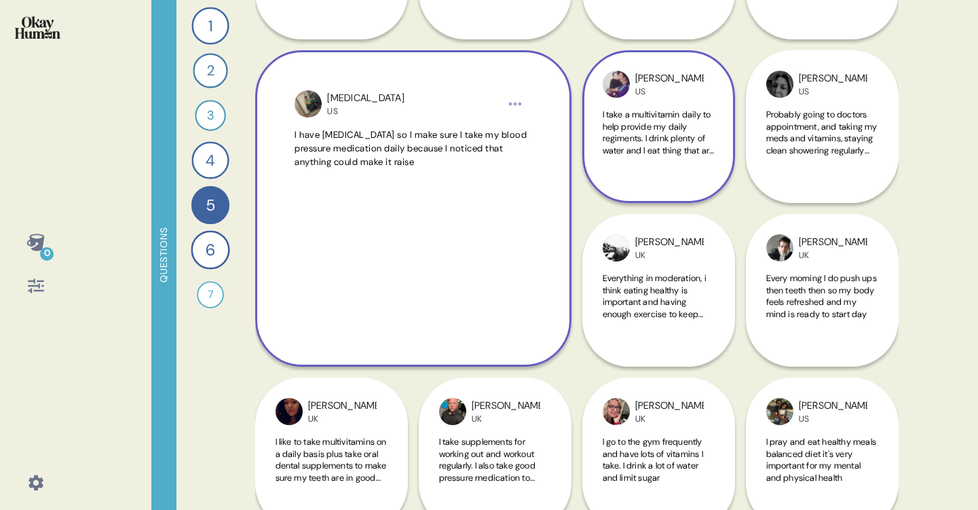
click at [629, 134] on span "I take a multivitamin daily to help provide my daily regiments. I drink plenty …" at bounding box center [659, 138] width 112 height 59
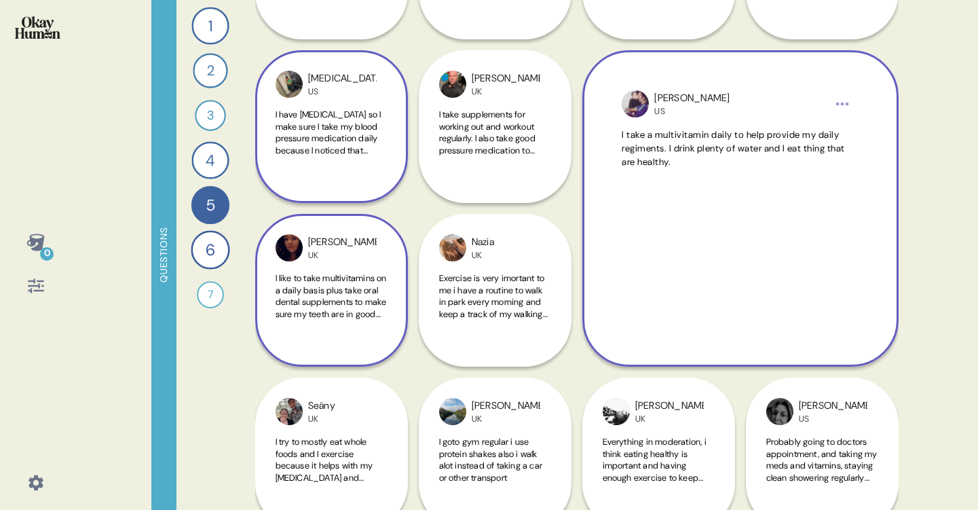
click at [332, 284] on span "I like to take multivitamins on a daily basis plus take oral dental supplements…" at bounding box center [331, 301] width 111 height 59
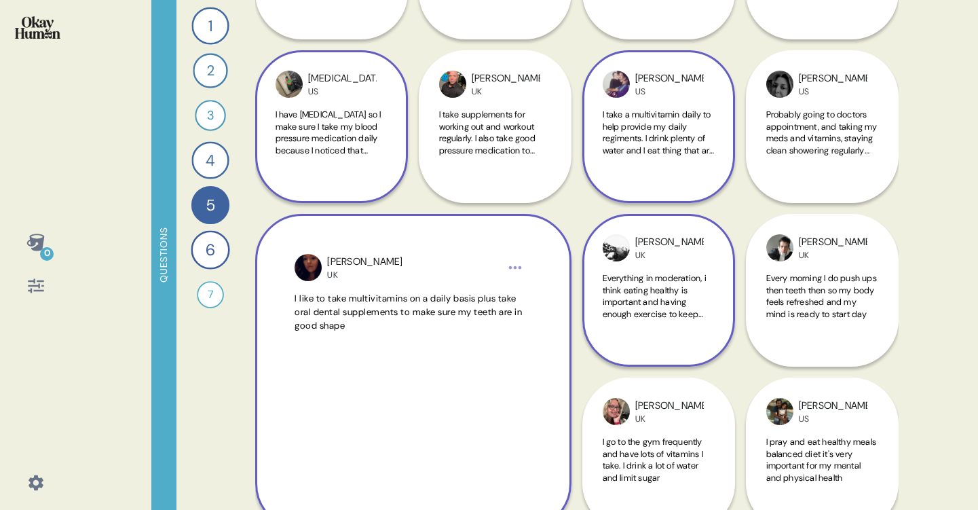
click at [703, 335] on div "[PERSON_NAME] UK Everything in moderation, i think eating healthy is important …" at bounding box center [658, 290] width 153 height 153
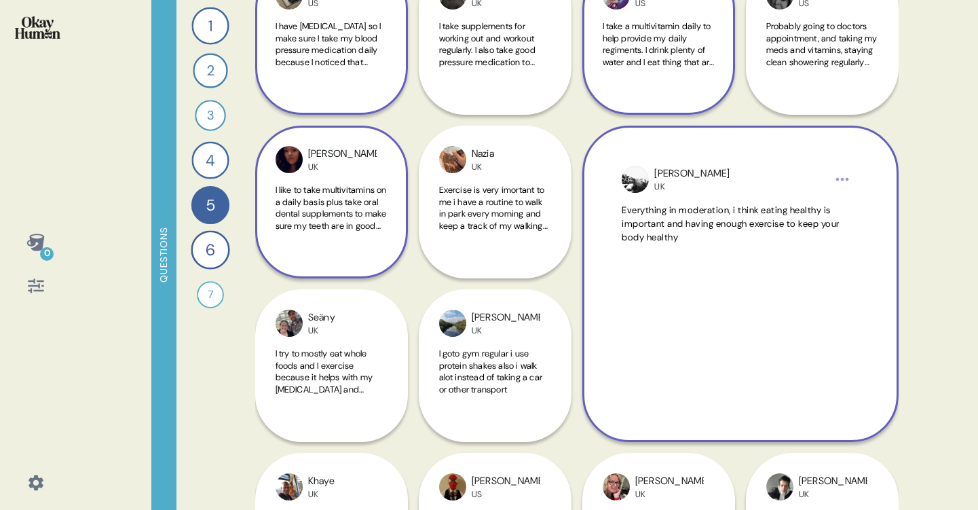
scroll to position [1027, 0]
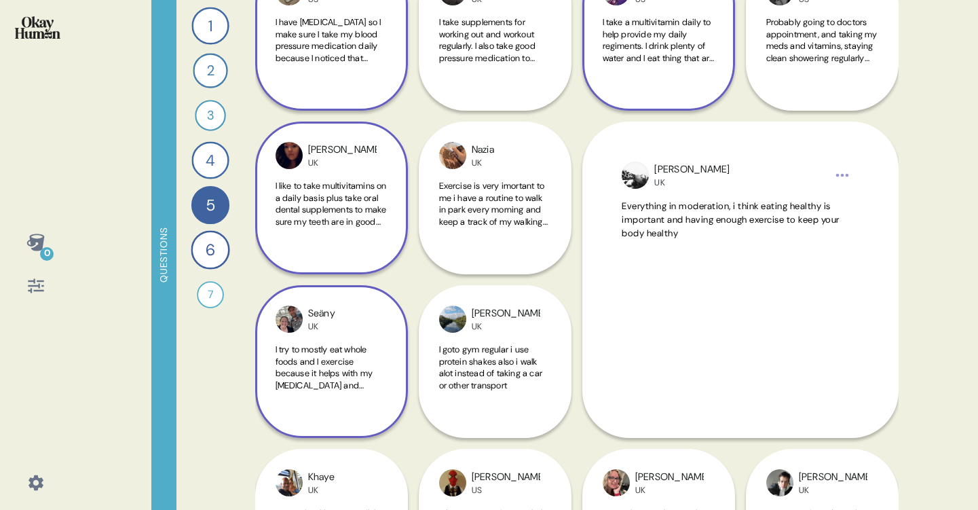
click at [348, 376] on span "I try to mostly eat whole foods and I exercise because it helps with my [MEDICA…" at bounding box center [325, 372] width 98 height 59
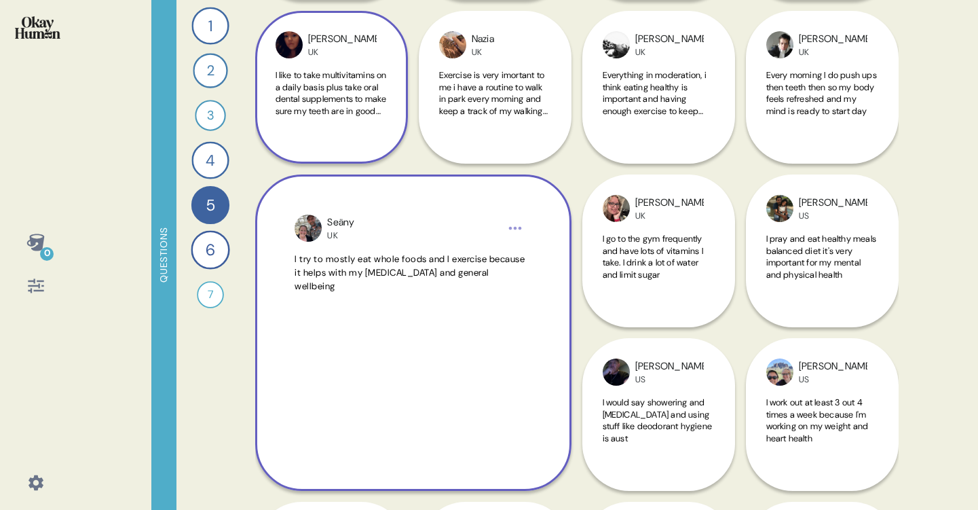
scroll to position [1137, 0]
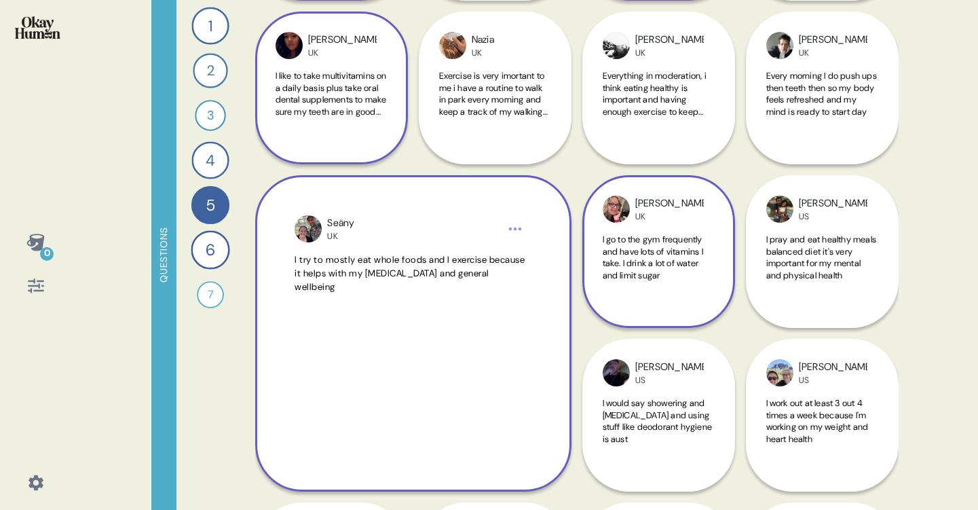
click at [680, 302] on div "[PERSON_NAME] UK I go to the gym frequently and have lots of vitamins I take. I…" at bounding box center [658, 251] width 153 height 153
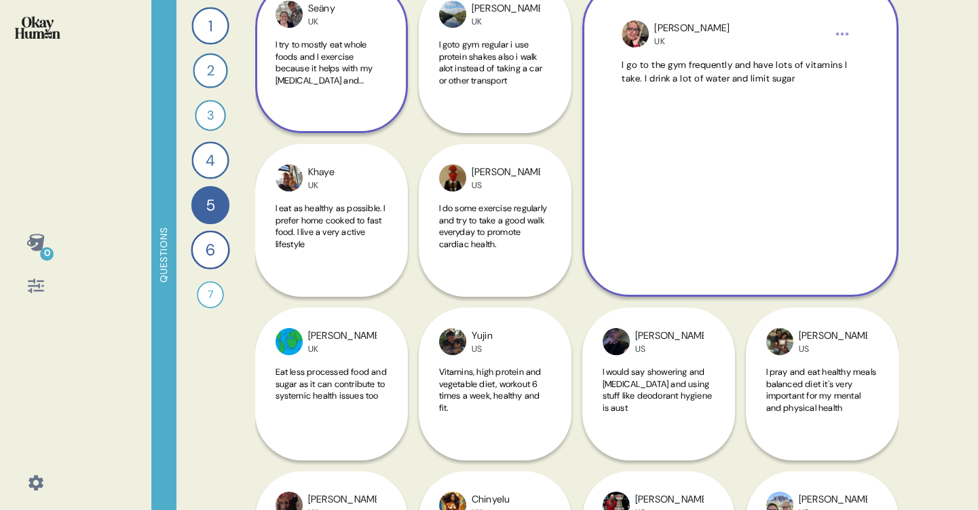
scroll to position [1349, 0]
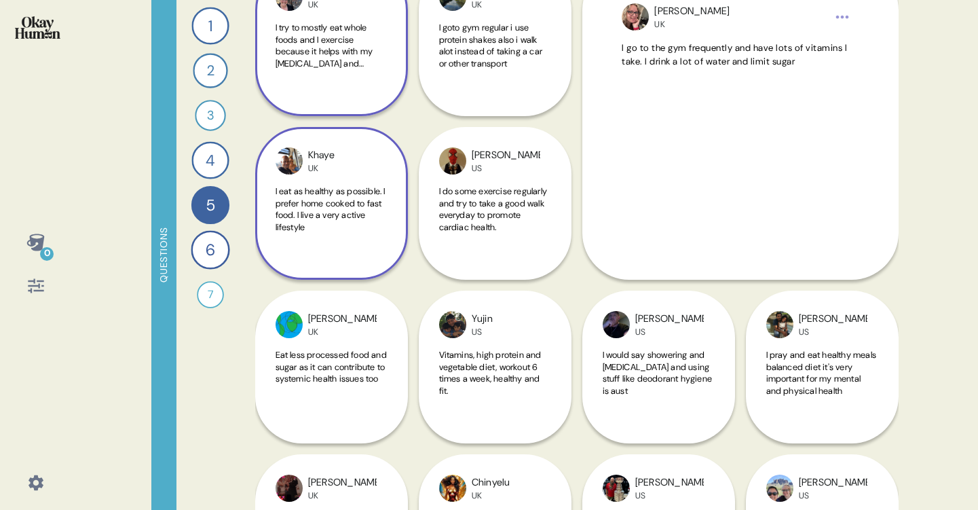
click at [341, 237] on div "I eat as healthy as possible. I prefer home cooked to fast food. I live a very …" at bounding box center [332, 216] width 112 height 63
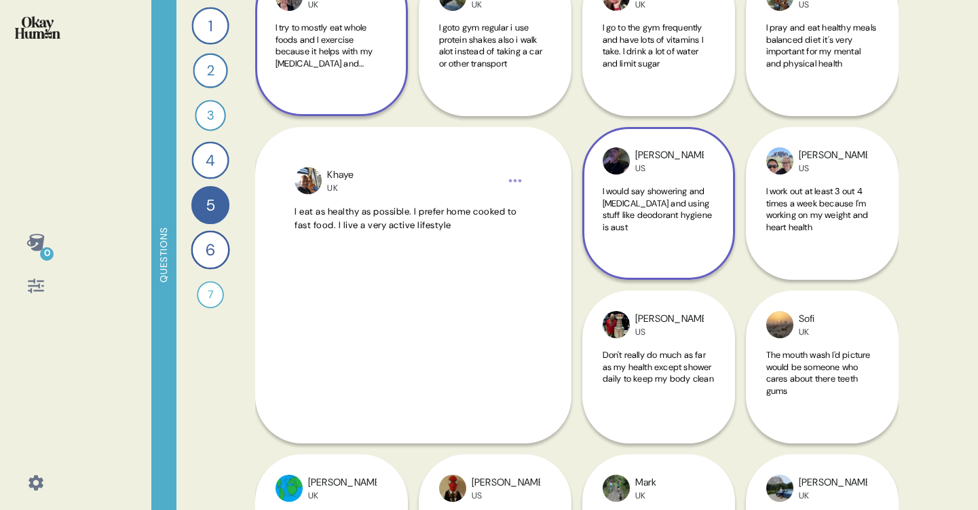
click at [643, 187] on span "I would say showering and [MEDICAL_DATA] and using stuff like deodorant hygiene…" at bounding box center [658, 209] width 110 height 48
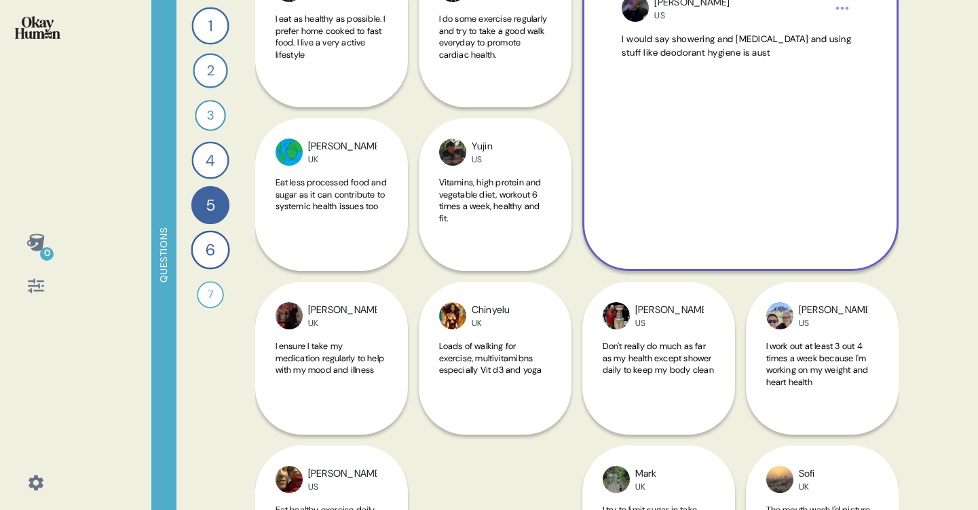
scroll to position [1526, 0]
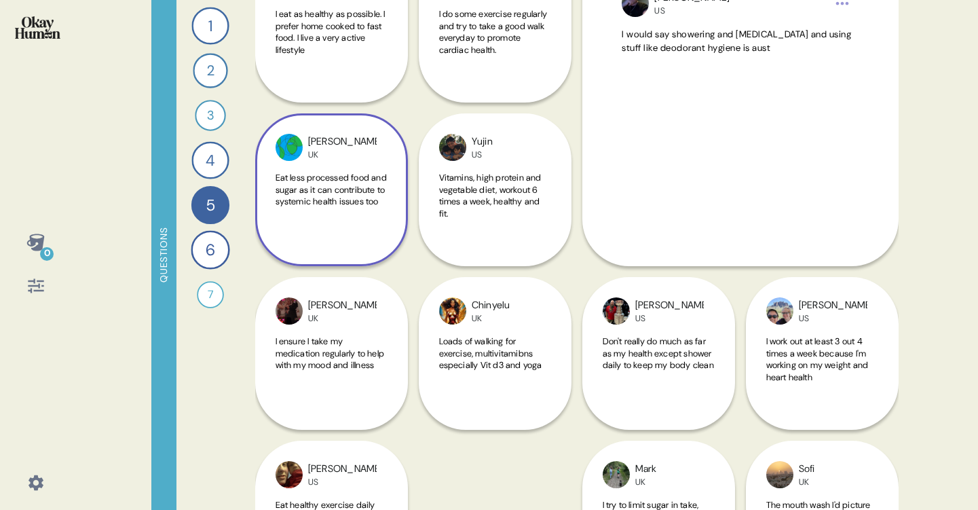
click at [354, 208] on span "Eat less processed food and sugar as it can contribute to systemic health issue…" at bounding box center [332, 190] width 112 height 36
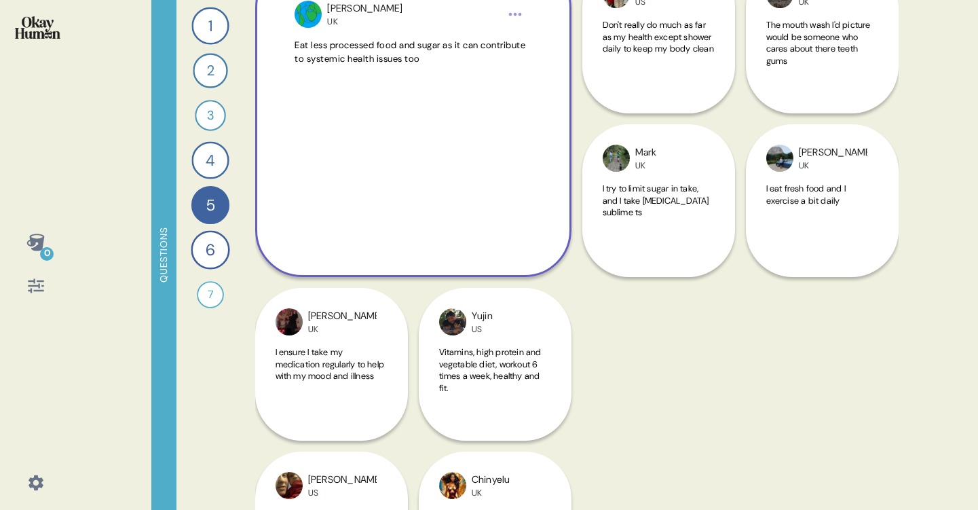
scroll to position [1773, 0]
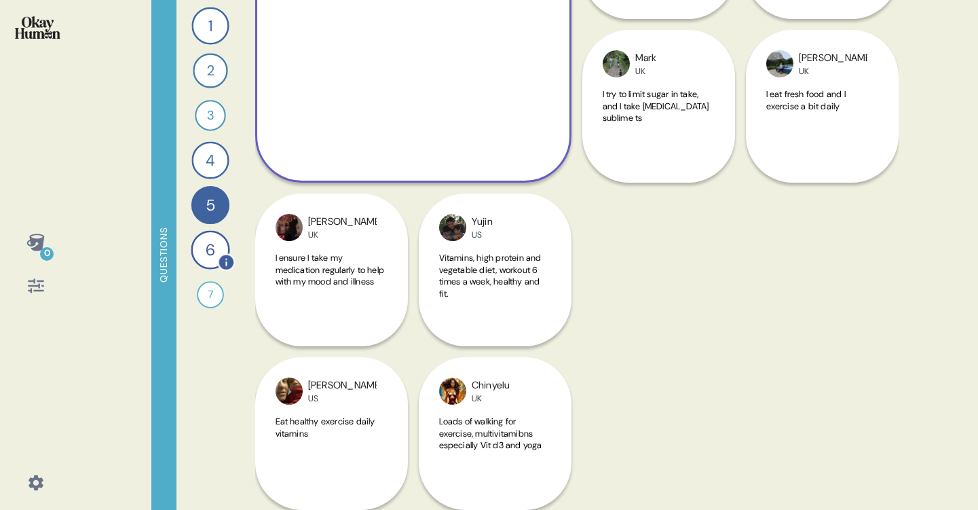
click at [205, 254] on div "6" at bounding box center [210, 249] width 39 height 39
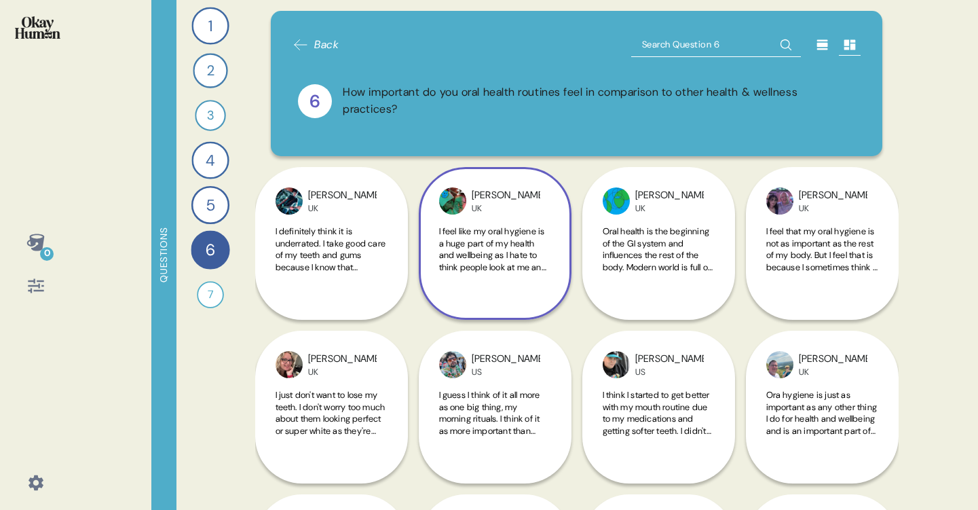
click at [523, 289] on div "[PERSON_NAME] UK I feel like my oral hygiene is a huge part of my health and we…" at bounding box center [495, 243] width 153 height 153
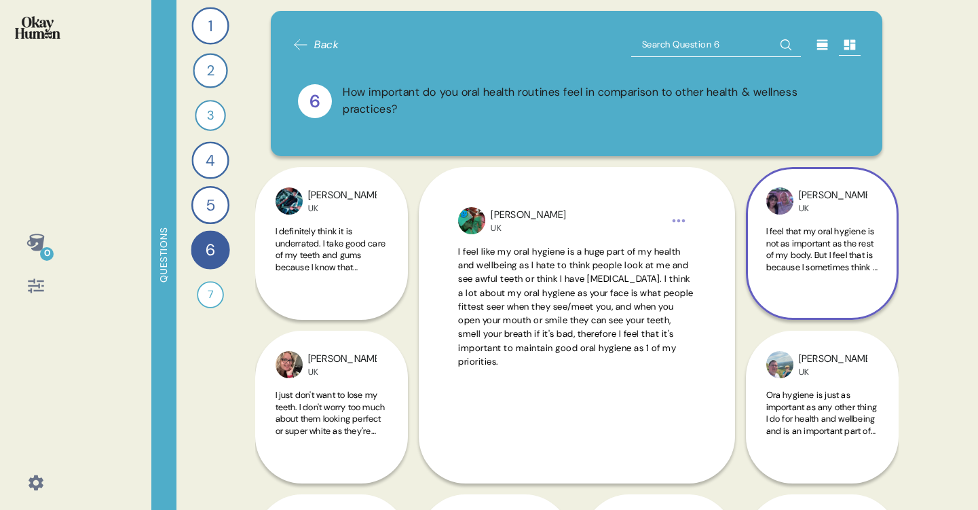
click at [834, 268] on span "I feel that my oral hygiene is not as important as the rest of my body. But I f…" at bounding box center [822, 308] width 112 height 166
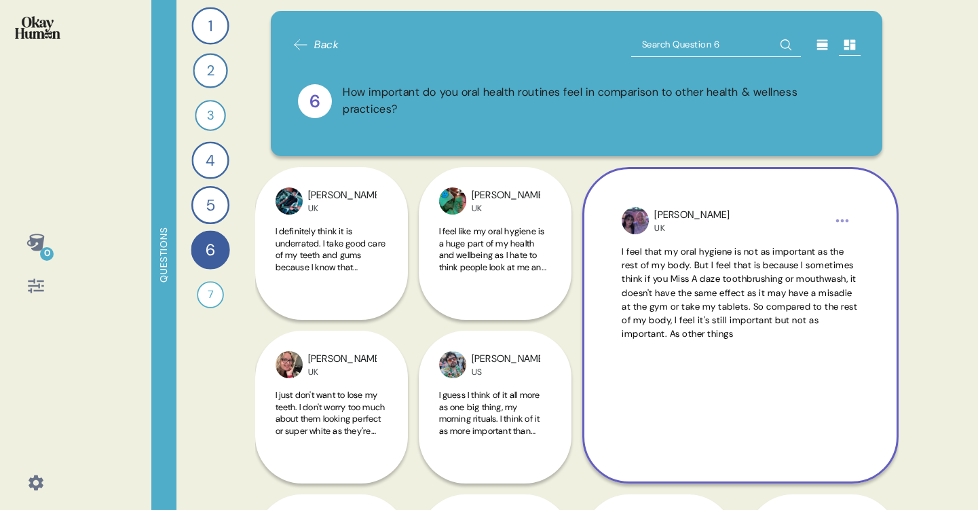
click at [627, 251] on span "I feel that my oral hygiene is not as important as the rest of my body. But I f…" at bounding box center [740, 293] width 236 height 94
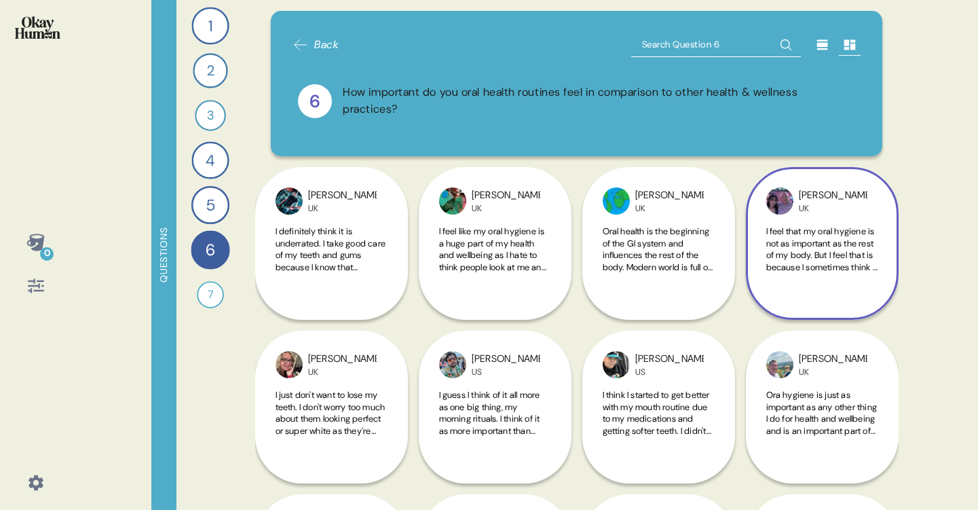
click at [784, 231] on span "I feel that my oral hygiene is not as important as the rest of my body. But I f…" at bounding box center [822, 308] width 112 height 166
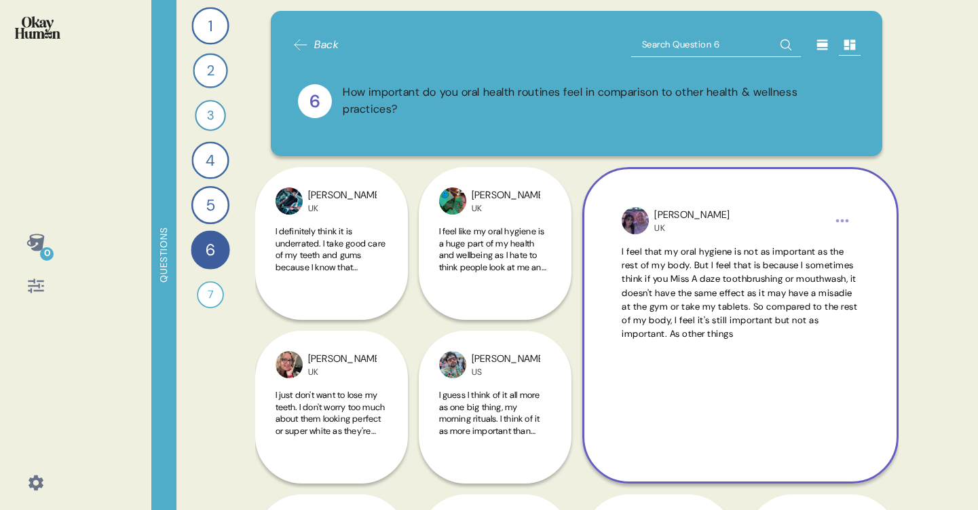
click at [835, 219] on html "0 Questions 1 Take me through your oral health routines and the products you us…" at bounding box center [489, 255] width 978 height 510
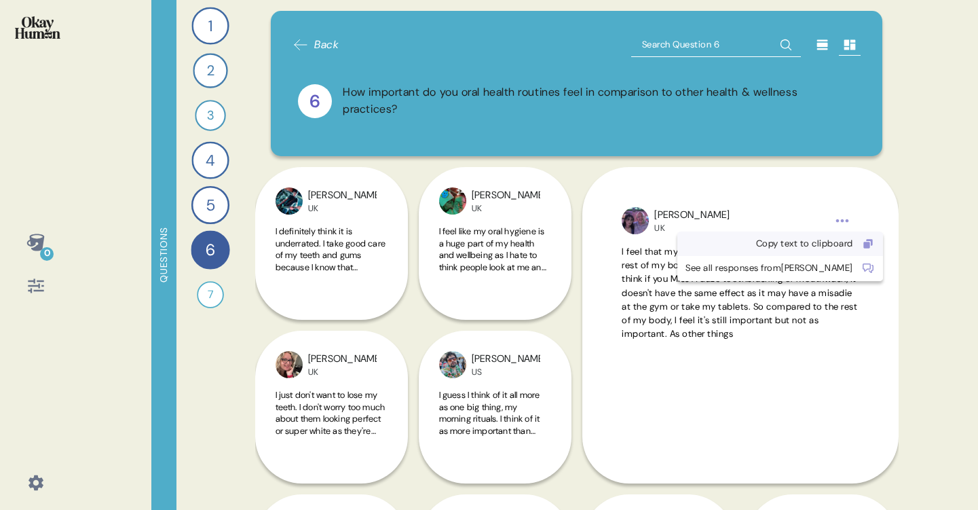
click at [863, 242] on icon at bounding box center [868, 243] width 11 height 11
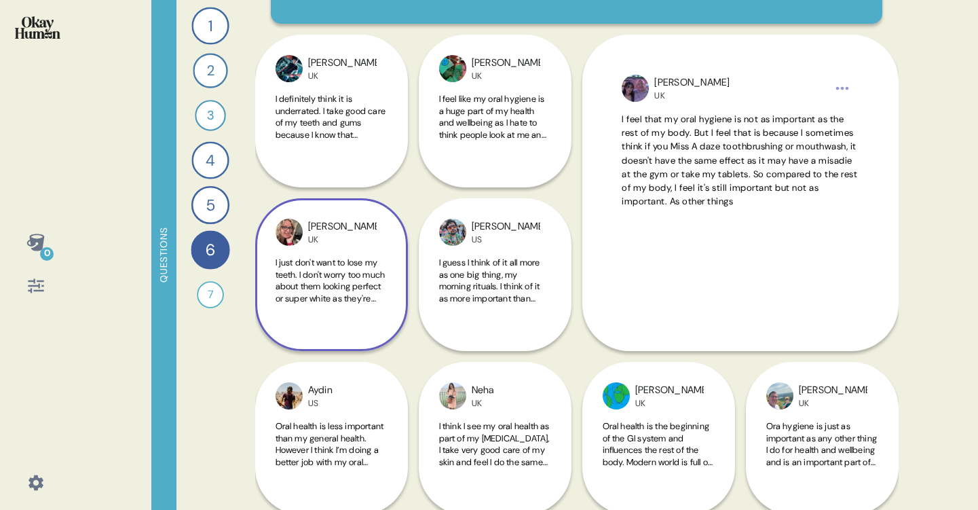
scroll to position [136, 0]
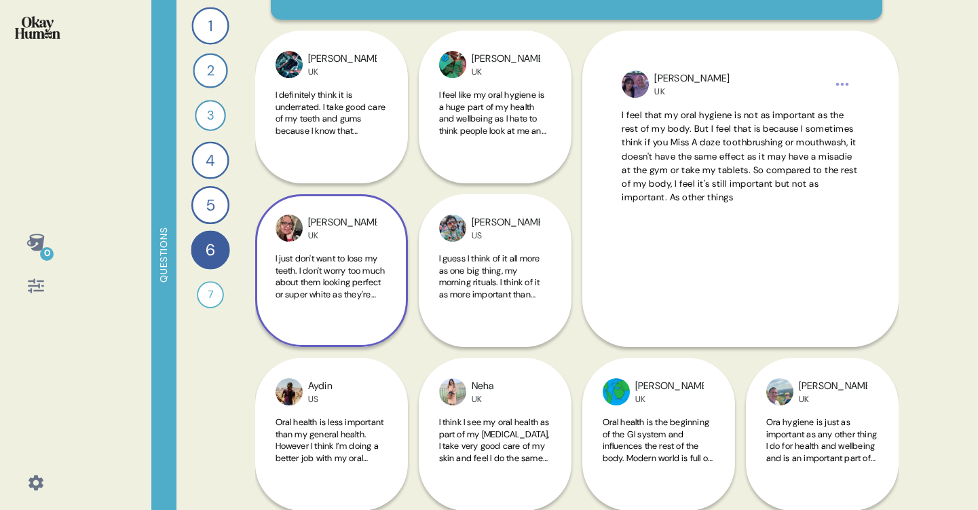
click at [339, 318] on div "[PERSON_NAME] UK I just don't want to lose my teeth. I don't worry too much abo…" at bounding box center [331, 270] width 153 height 153
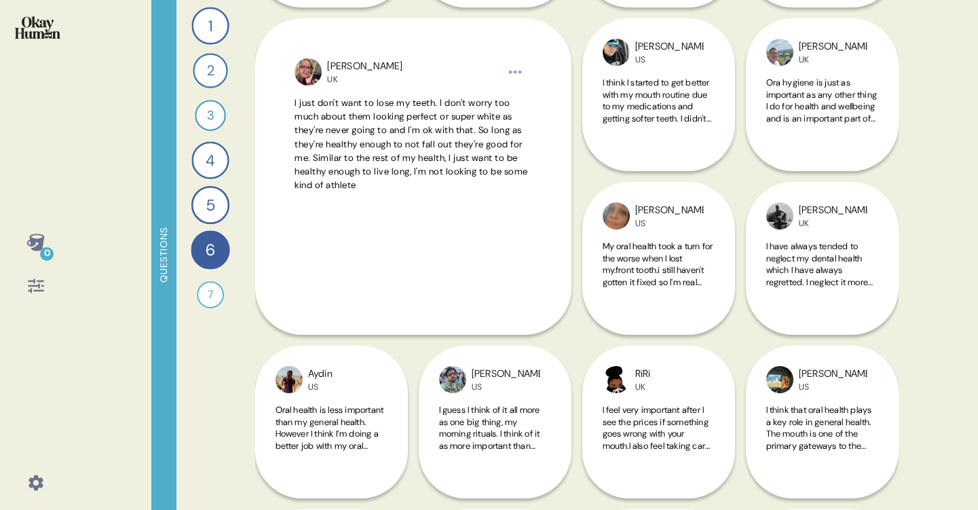
scroll to position [314, 0]
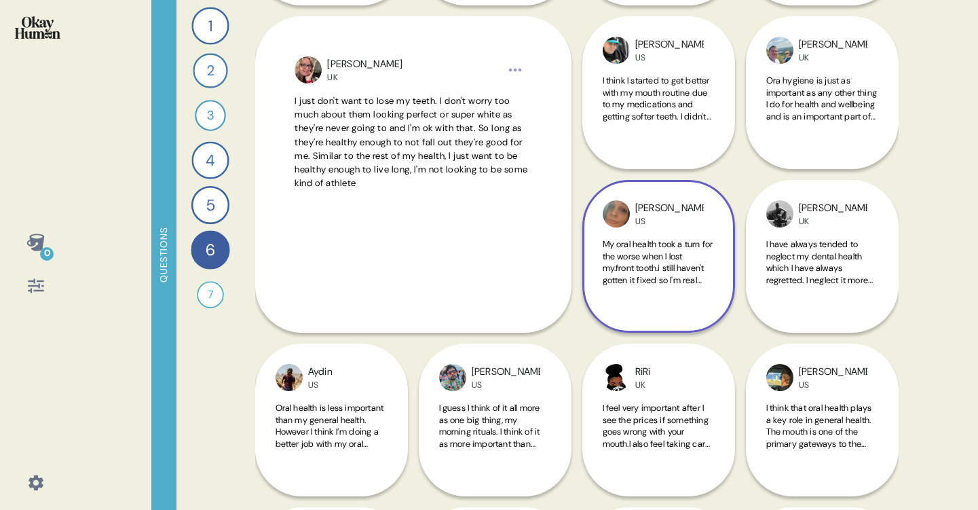
click at [701, 286] on div "My oral health took a turn for the worse when I lost my.front tooth.i still hav…" at bounding box center [659, 269] width 112 height 63
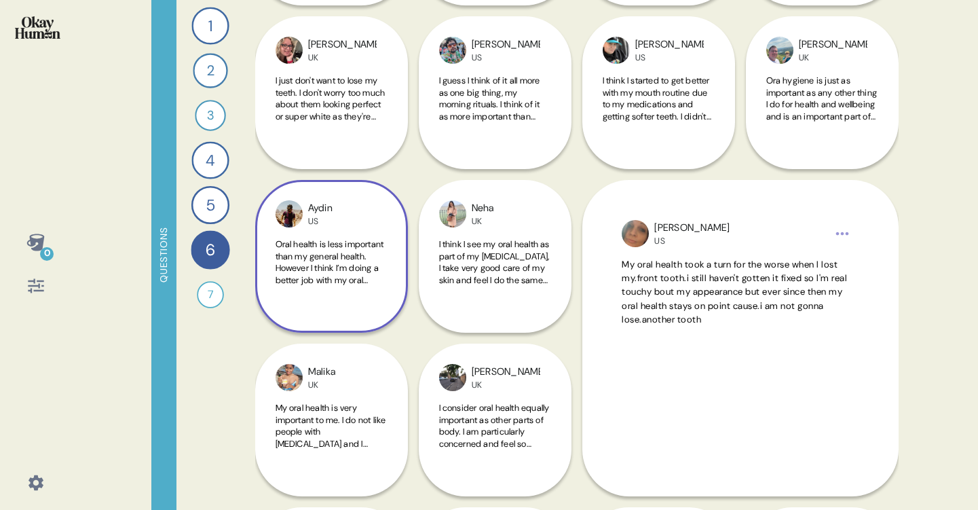
click at [306, 261] on span "Oral health is less important than my general health. However I think I’m doing…" at bounding box center [331, 297] width 111 height 119
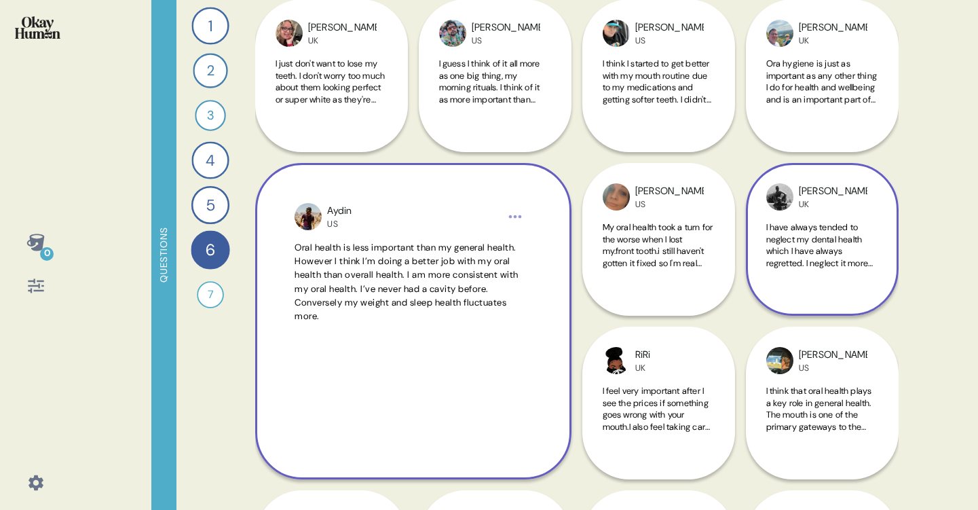
scroll to position [333, 0]
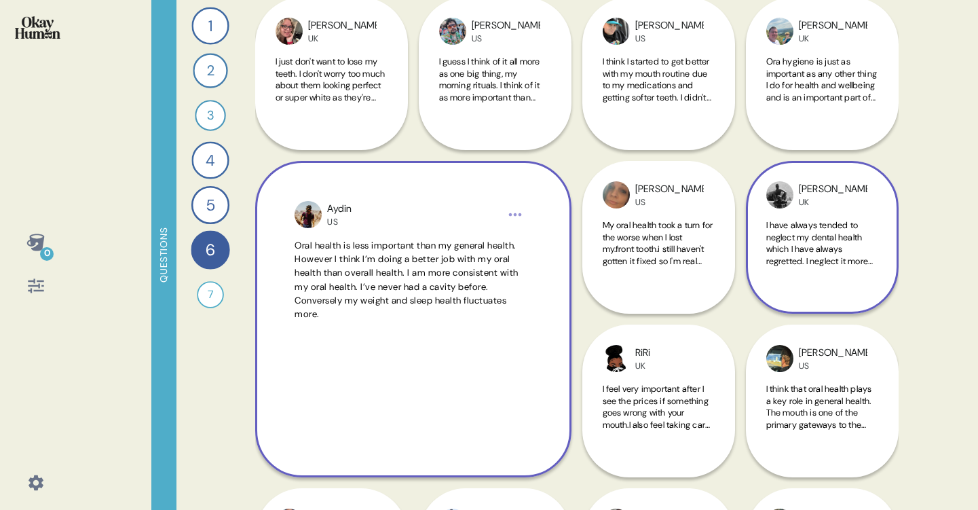
click at [849, 285] on div "[PERSON_NAME] UK I have always tended to neglect my dental health which I have …" at bounding box center [822, 237] width 153 height 153
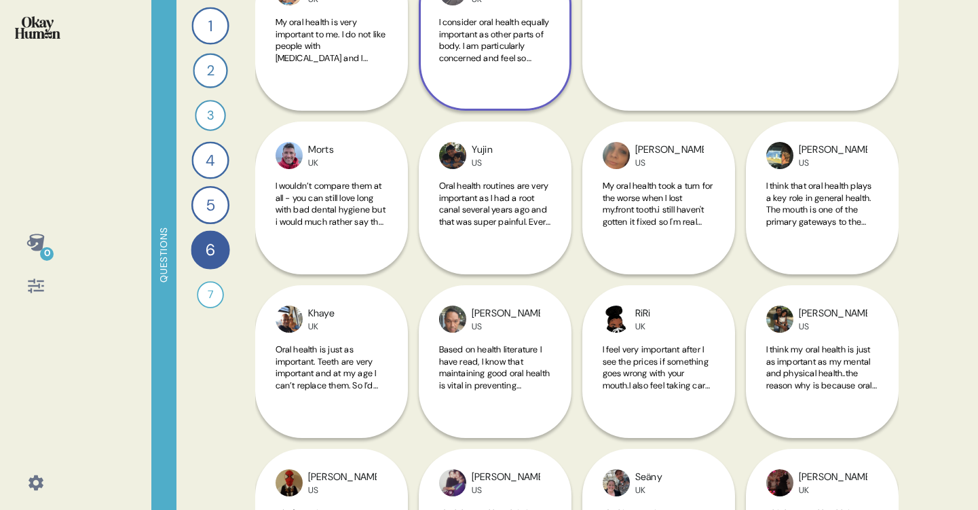
scroll to position [701, 0]
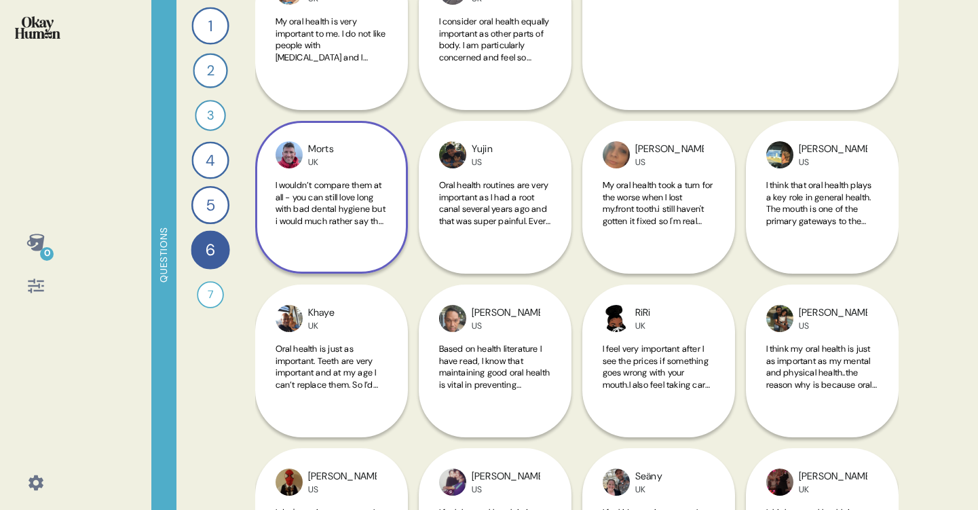
click at [318, 243] on div "Morts UK I wouldn’t compare them at all - you can still love long with bad dent…" at bounding box center [331, 197] width 153 height 153
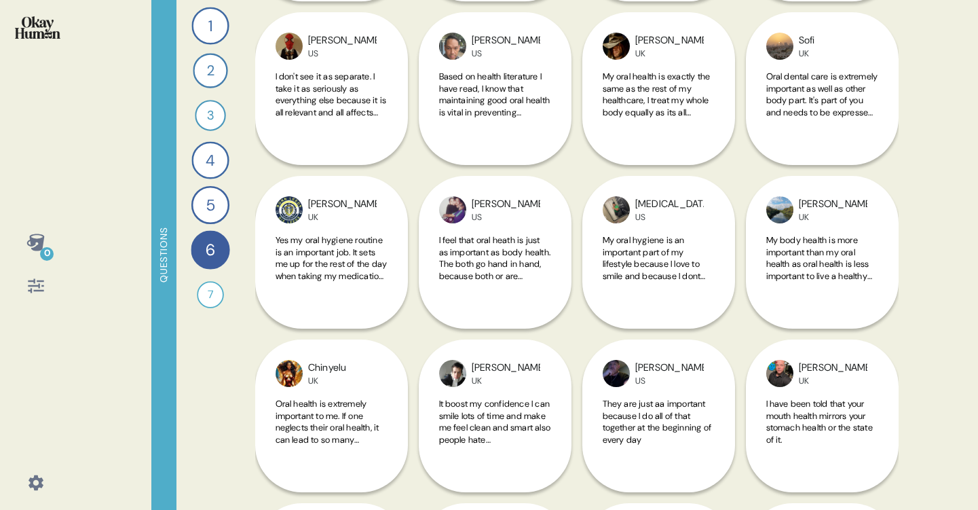
scroll to position [1301, 0]
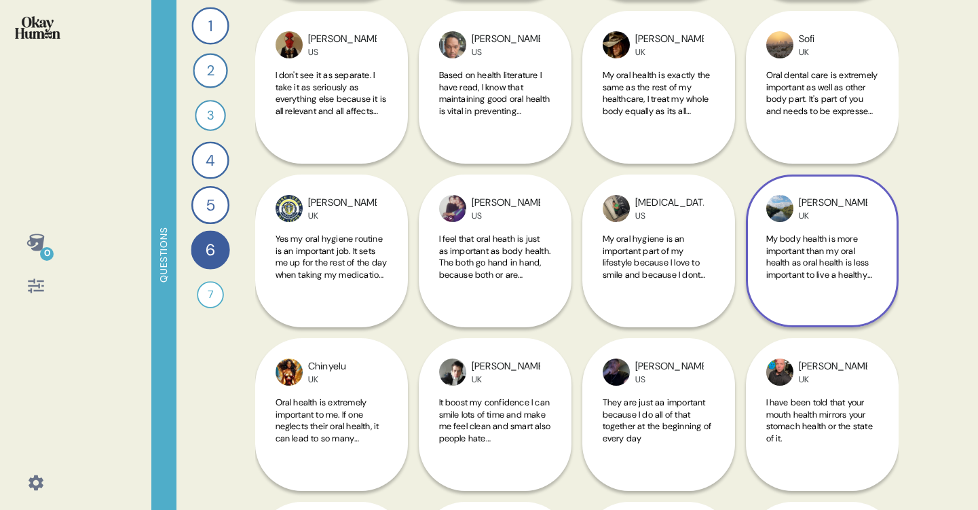
click at [840, 303] on div "[PERSON_NAME] UK My body health is more important than my oral health as oral h…" at bounding box center [822, 250] width 153 height 153
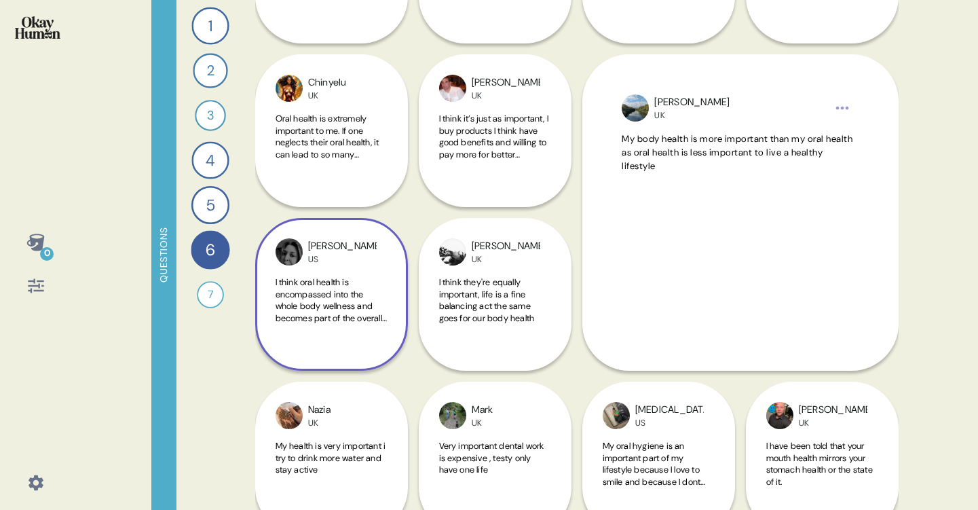
scroll to position [1426, 0]
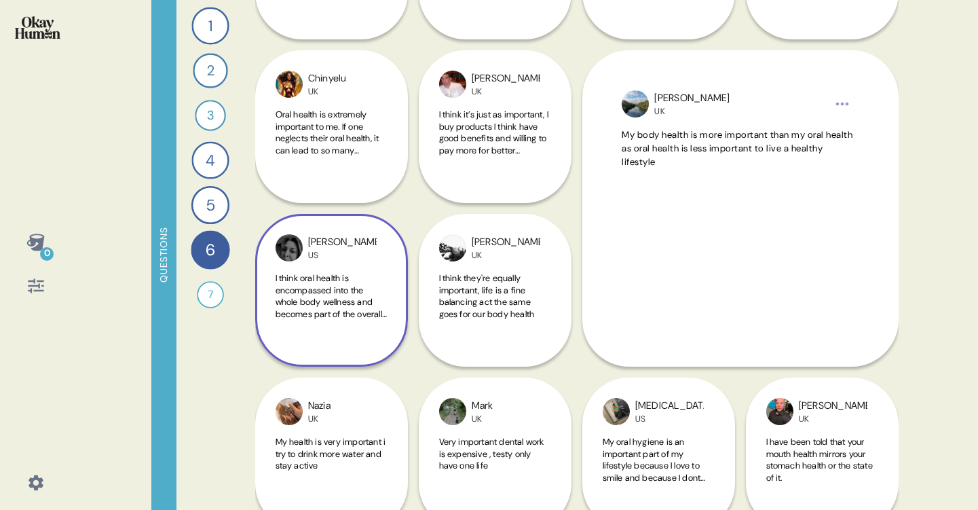
click at [340, 327] on div "I think oral health is encompassed into the whole body wellness and becomes par…" at bounding box center [332, 303] width 112 height 63
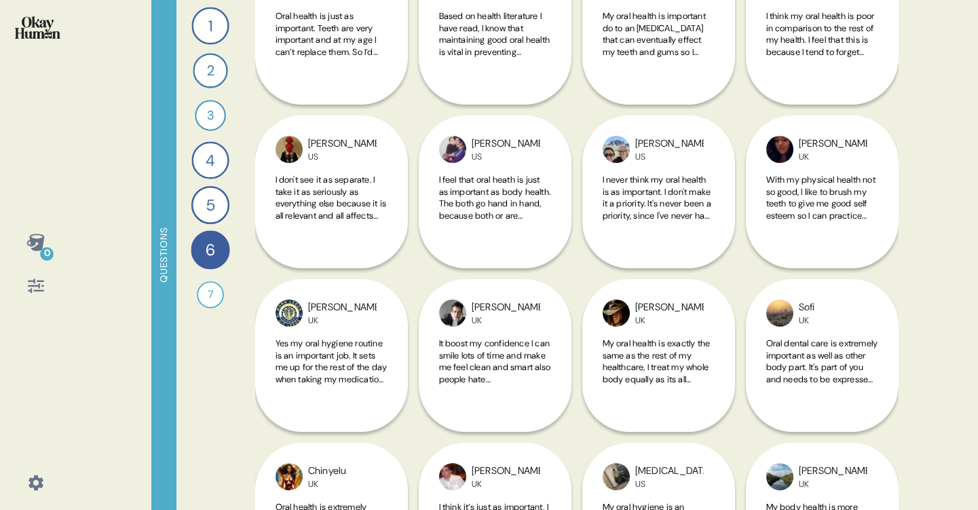
scroll to position [1003, 0]
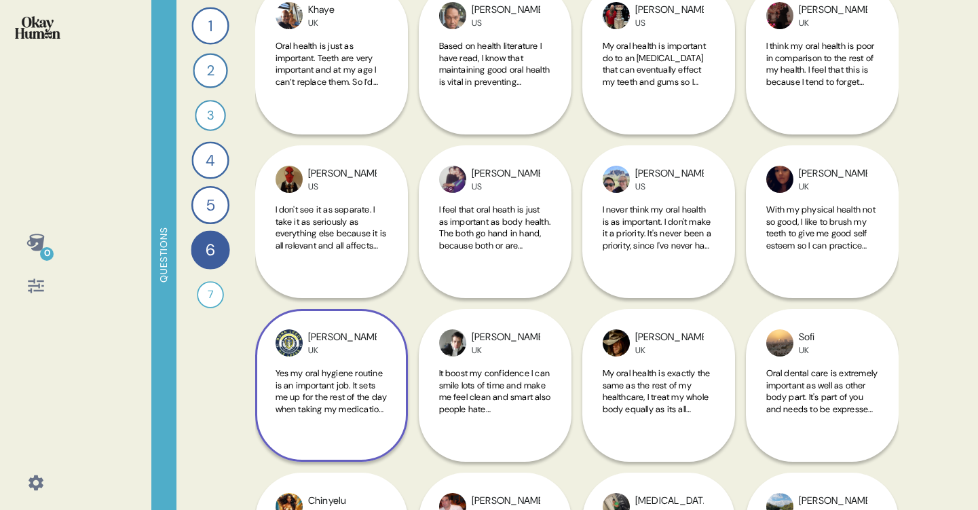
click at [360, 422] on div "Yes my oral hygiene routine is an important job. It sets me up for the rest of …" at bounding box center [332, 398] width 112 height 63
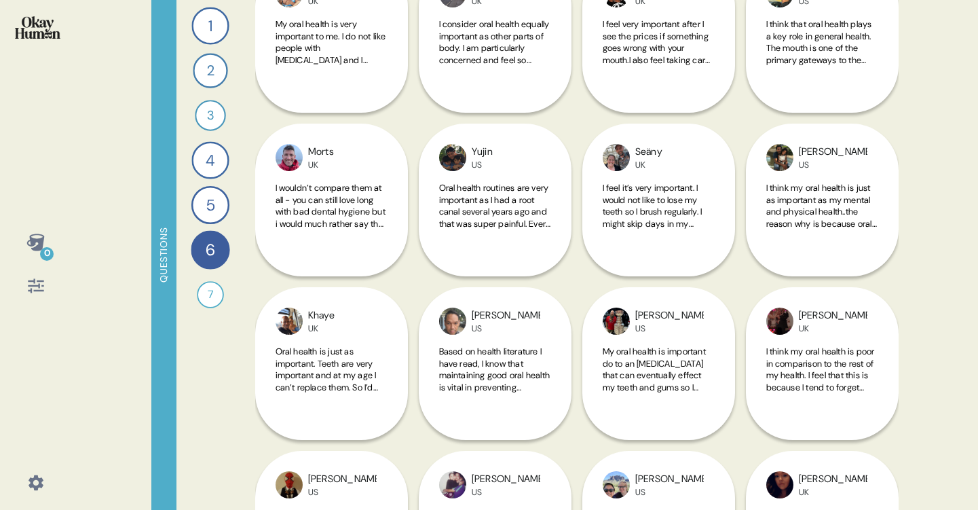
scroll to position [659, 0]
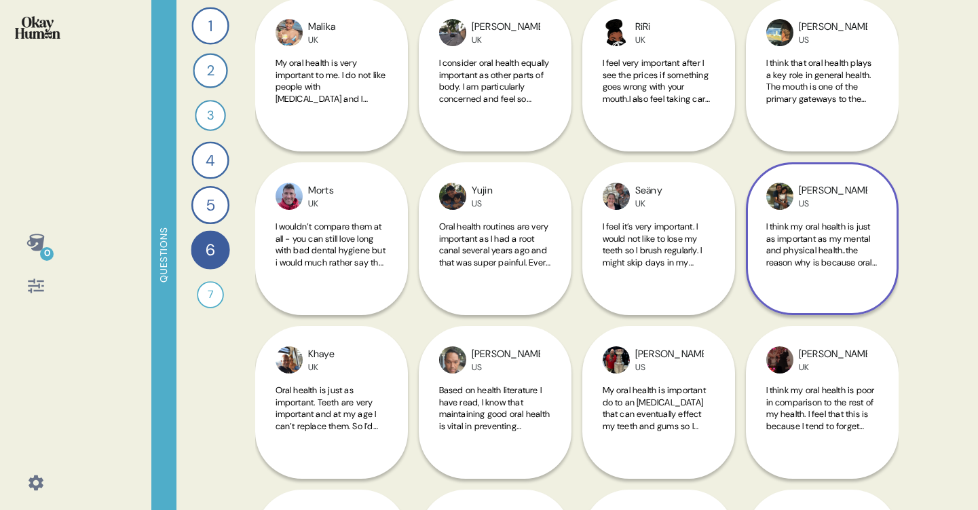
click at [845, 284] on div "[PERSON_NAME] US I think my oral health is just as important as my mental and p…" at bounding box center [822, 238] width 153 height 153
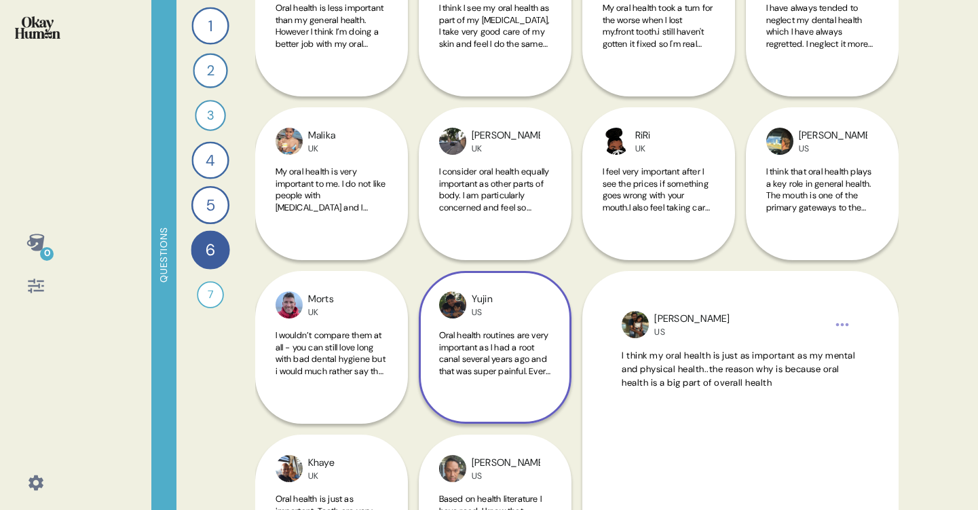
scroll to position [548, 0]
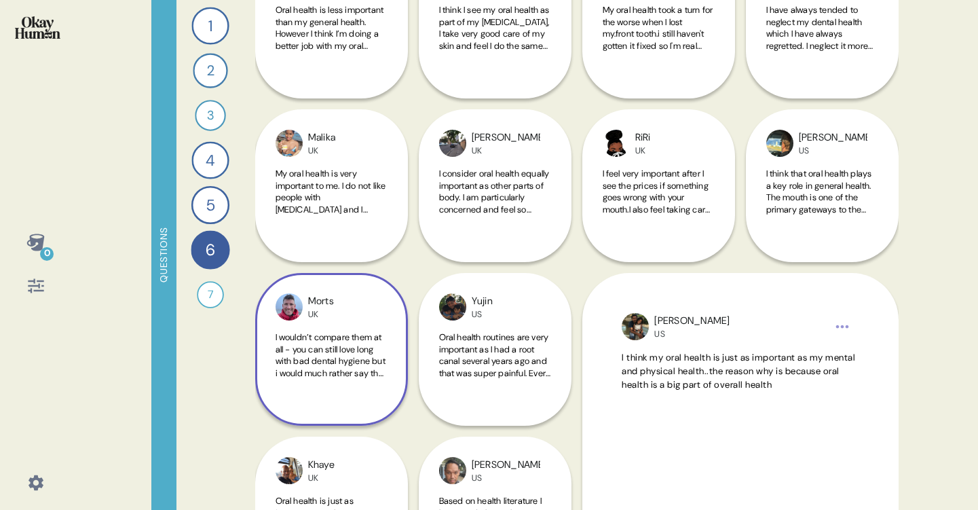
click at [368, 325] on div "Morts UK I wouldn’t compare them at all - you can still love long with bad dent…" at bounding box center [331, 349] width 153 height 153
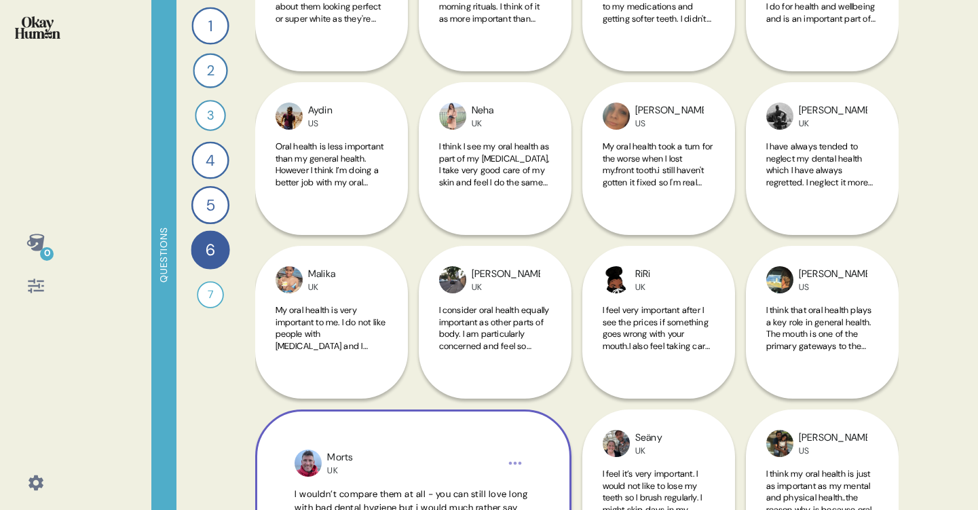
scroll to position [394, 0]
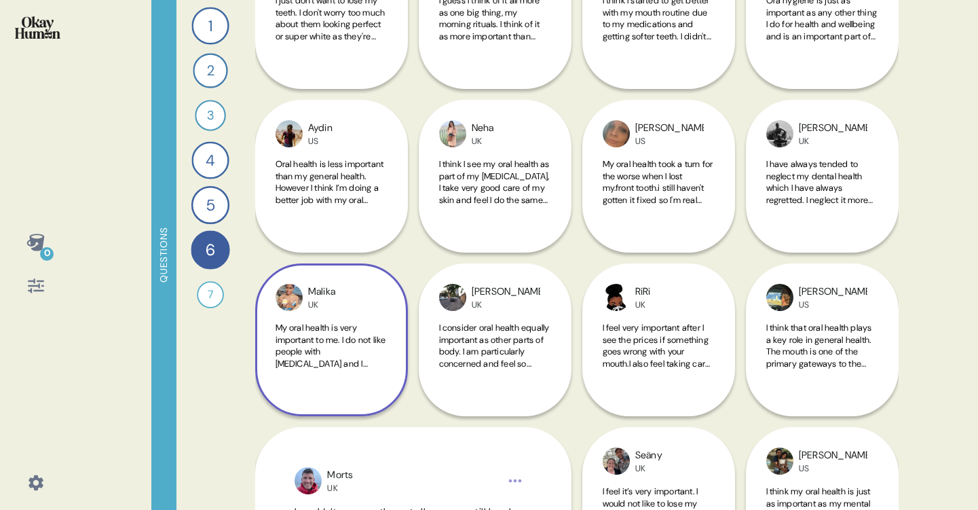
click at [356, 331] on span "My oral health is very important to me. I do not like people with [MEDICAL_DATA…" at bounding box center [331, 375] width 111 height 107
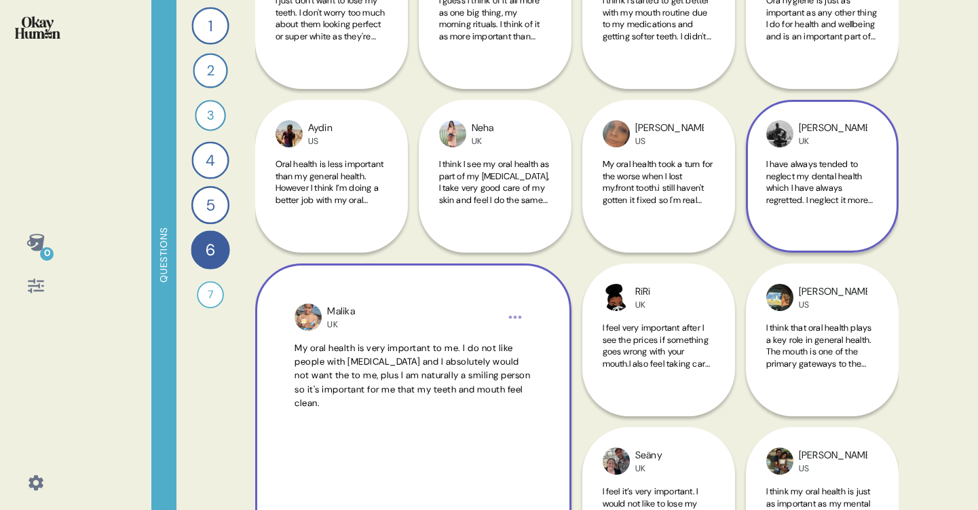
click at [770, 235] on div "[PERSON_NAME] UK I have always tended to neglect my dental health which I have …" at bounding box center [822, 176] width 153 height 153
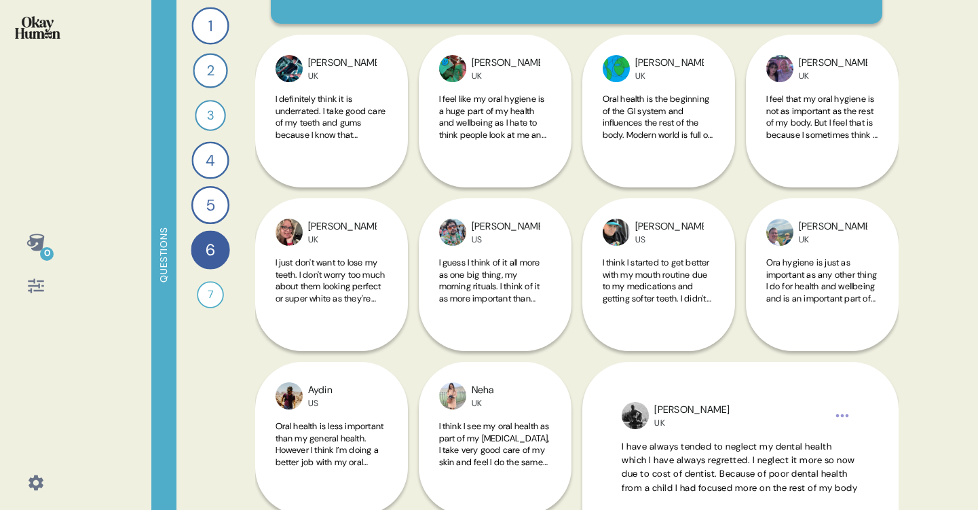
scroll to position [143, 0]
